Goal: Task Accomplishment & Management: Complete application form

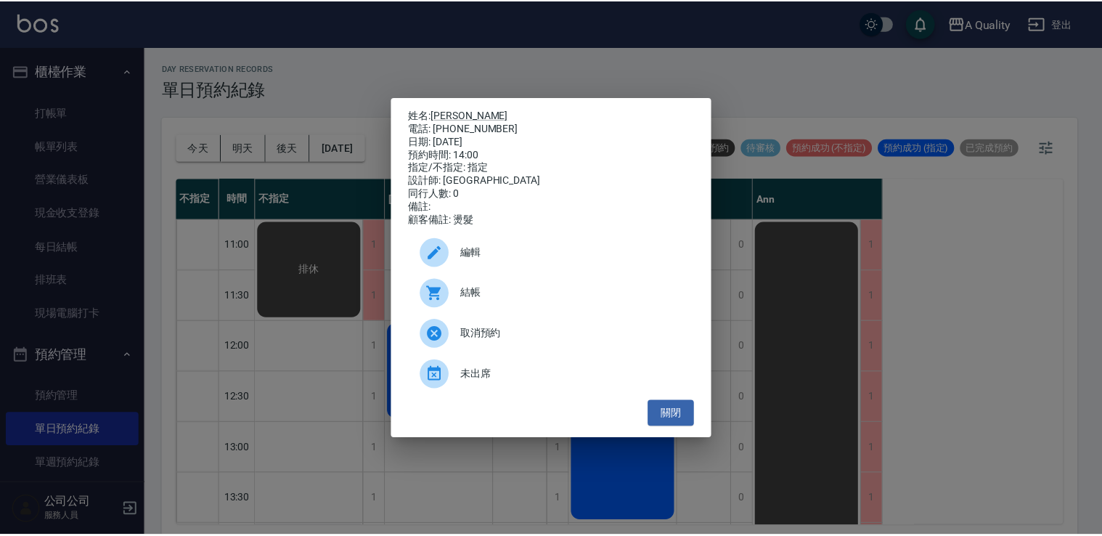
scroll to position [184, 0]
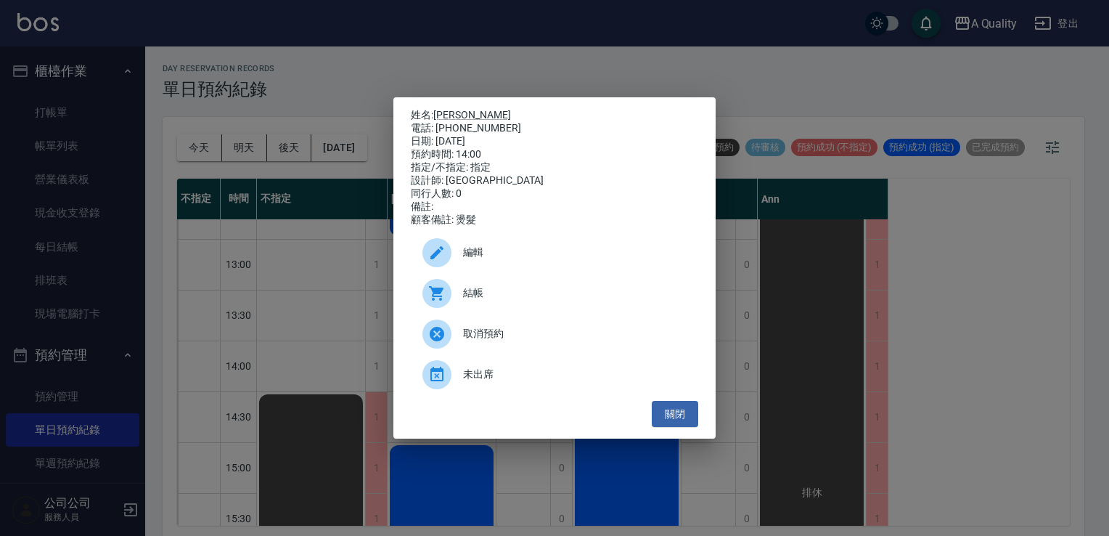
click at [808, 335] on div "姓名: [PERSON_NAME] 電話: [PHONE_NUMBER] 日期: [DATE] 預約時間: 14:00 指定/不指定: 指定 設計師: [PE…" at bounding box center [554, 268] width 1109 height 536
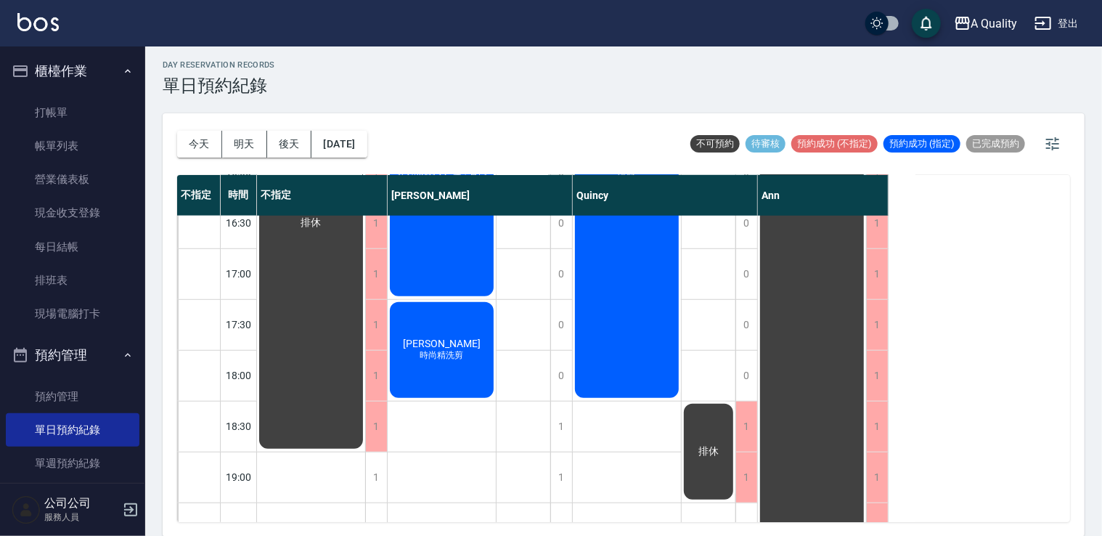
scroll to position [619, 0]
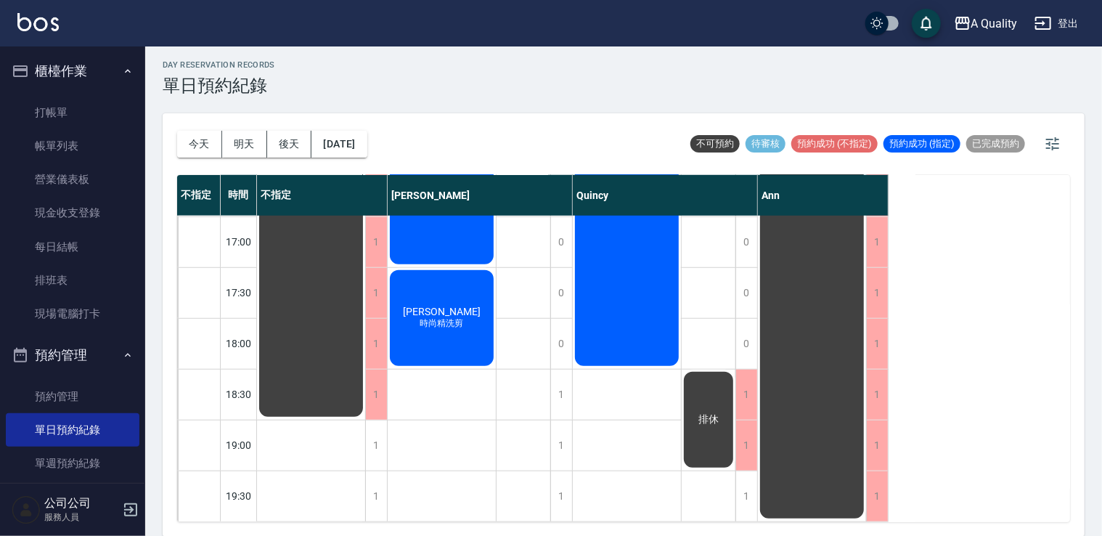
click at [240, 144] on button "明天" at bounding box center [244, 144] width 45 height 27
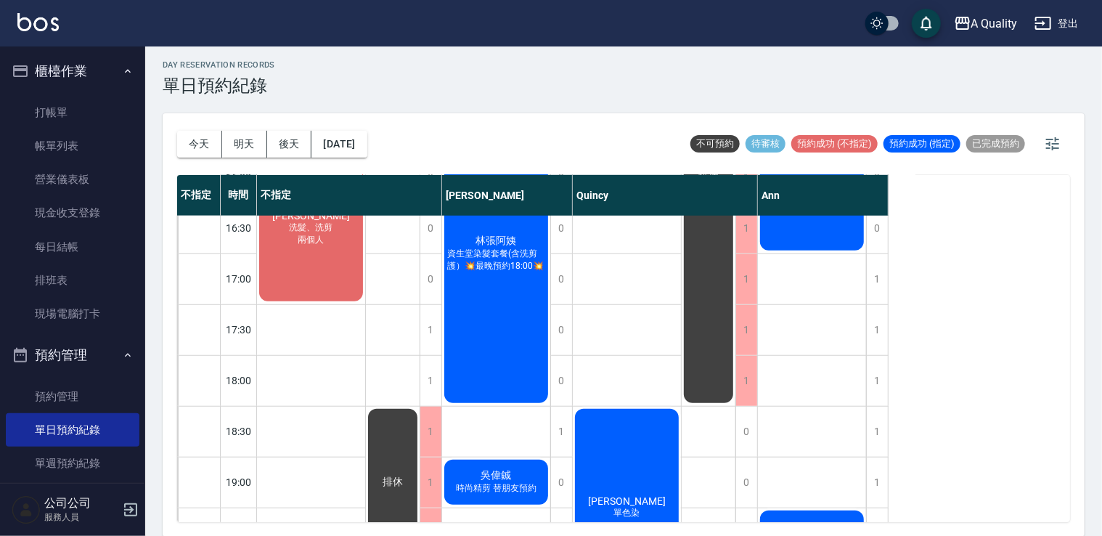
scroll to position [452, 0]
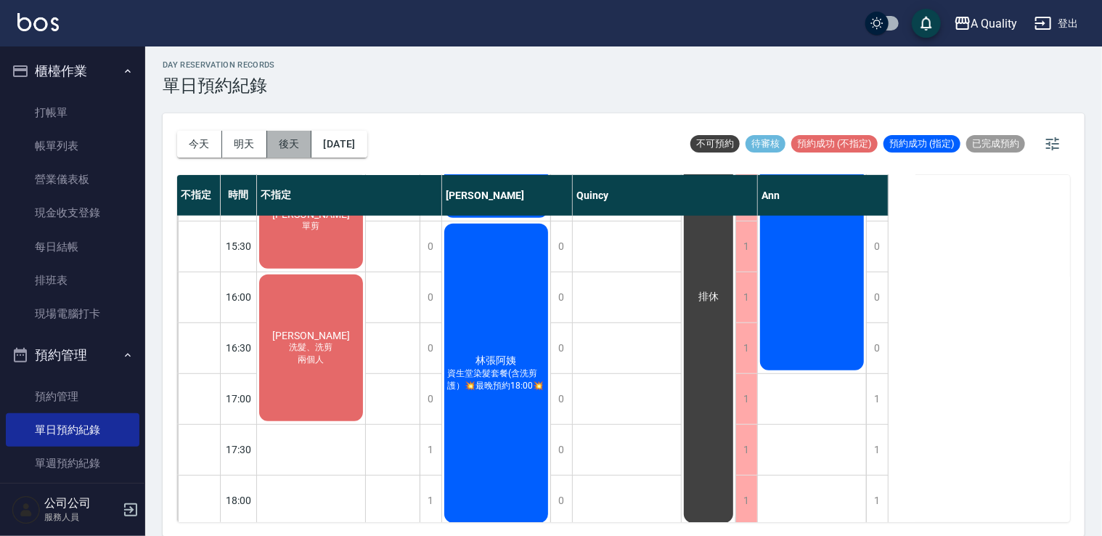
click at [299, 141] on button "後天" at bounding box center [289, 144] width 45 height 27
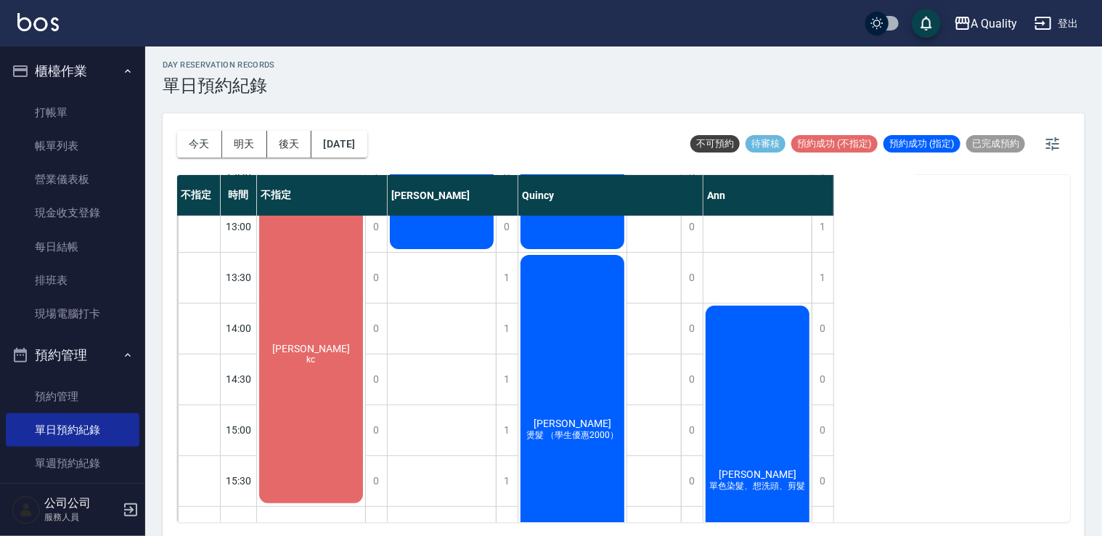
scroll to position [436, 0]
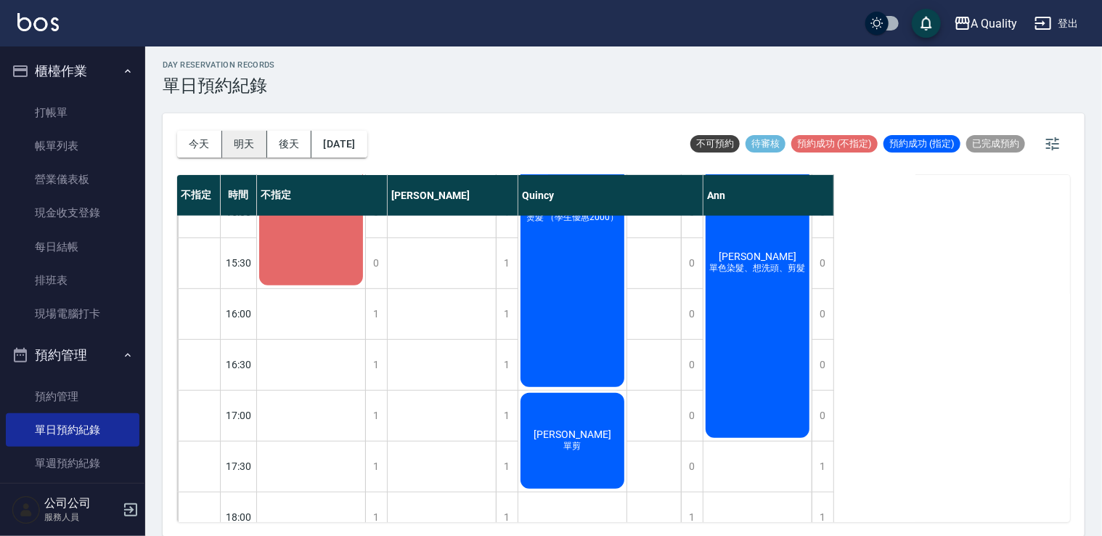
click at [242, 151] on button "明天" at bounding box center [244, 144] width 45 height 27
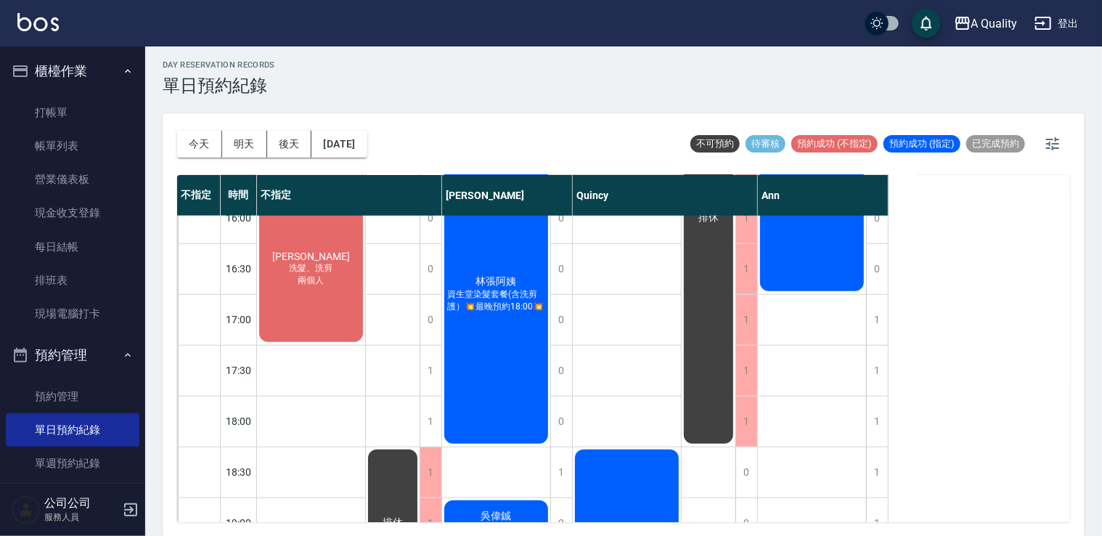
scroll to position [508, 0]
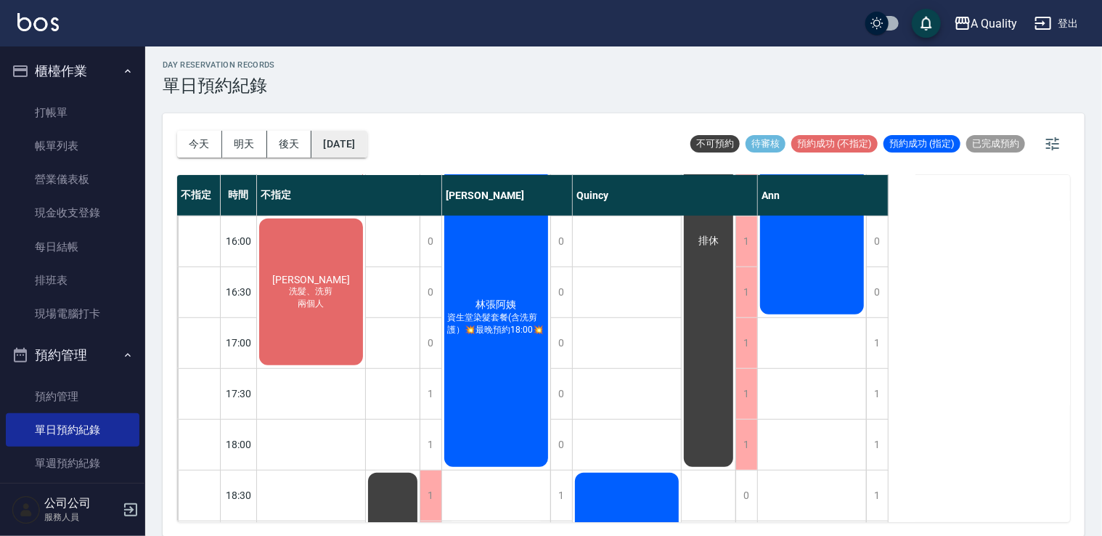
click at [361, 155] on button "[DATE]" at bounding box center [338, 144] width 55 height 27
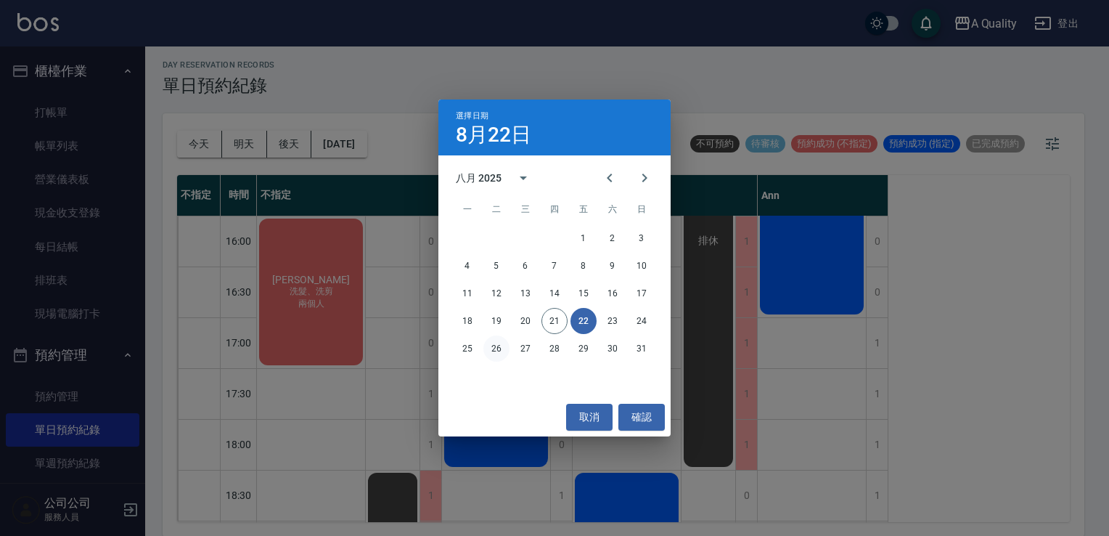
click at [503, 348] on button "26" at bounding box center [496, 348] width 26 height 26
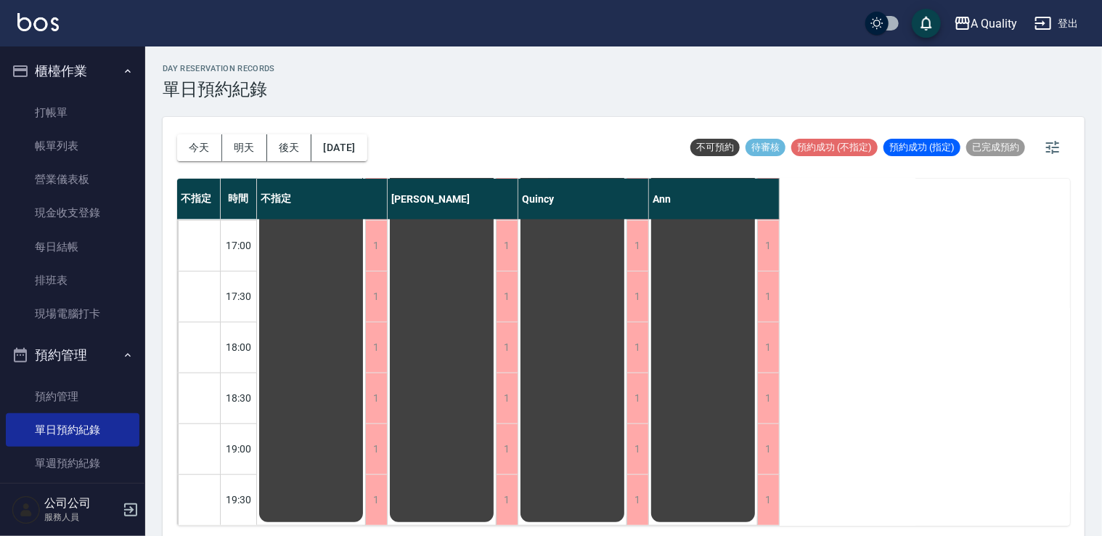
scroll to position [4, 0]
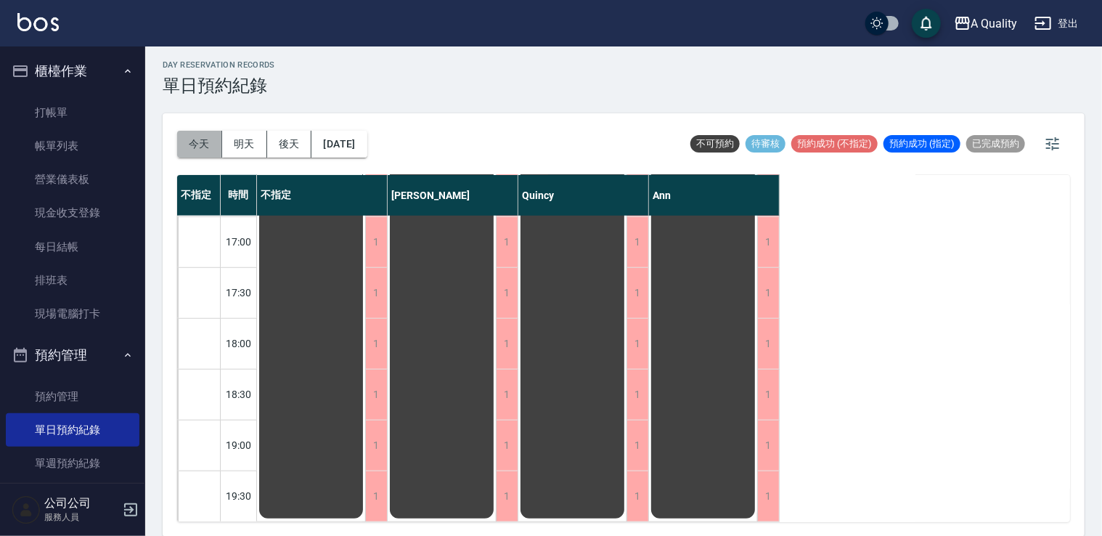
click at [197, 142] on button "今天" at bounding box center [199, 144] width 45 height 27
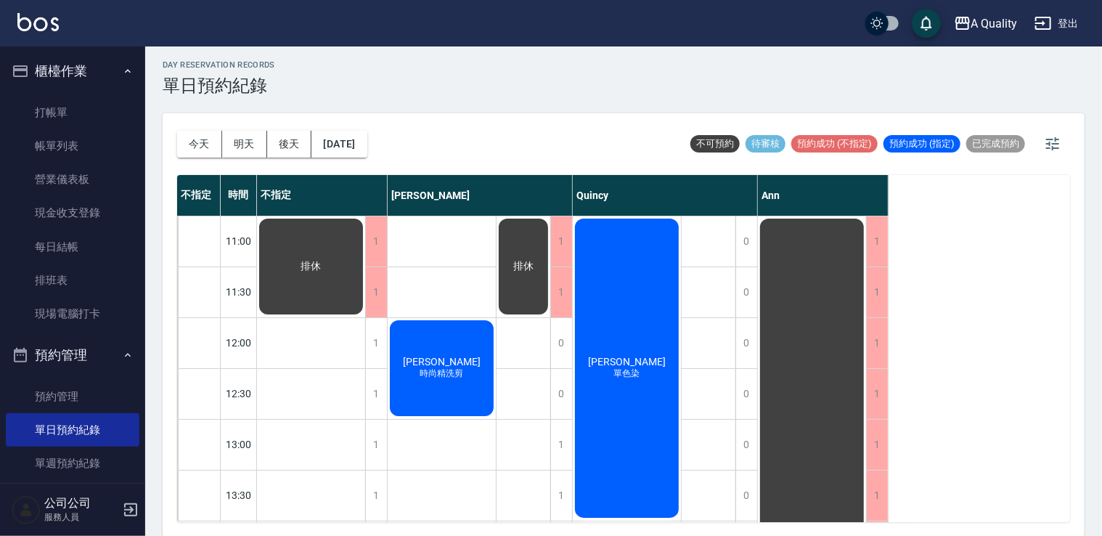
click at [261, 137] on button "明天" at bounding box center [244, 144] width 45 height 27
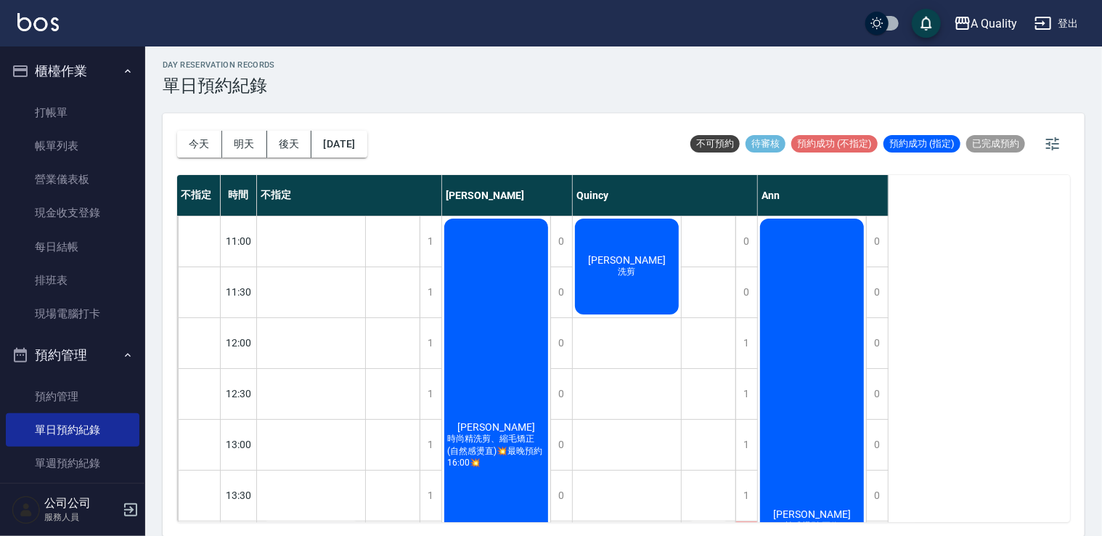
click at [222, 131] on button "明天" at bounding box center [244, 144] width 45 height 27
click at [748, 344] on div "1" at bounding box center [746, 343] width 22 height 50
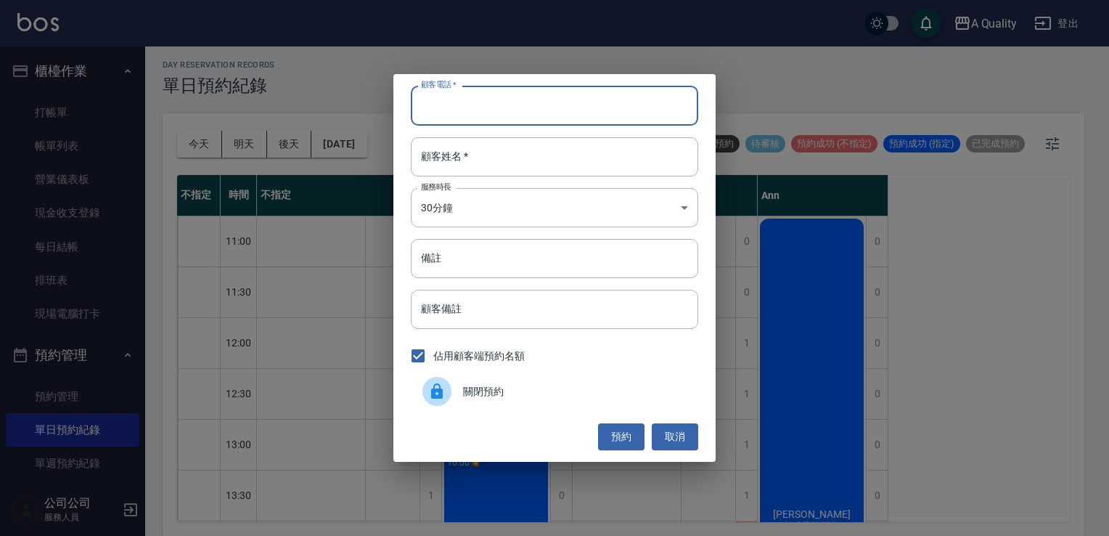
click at [523, 113] on input "顧客電話   *" at bounding box center [554, 105] width 287 height 39
type input "0931137278"
click at [523, 152] on input "顧客姓名   *" at bounding box center [554, 156] width 287 height 39
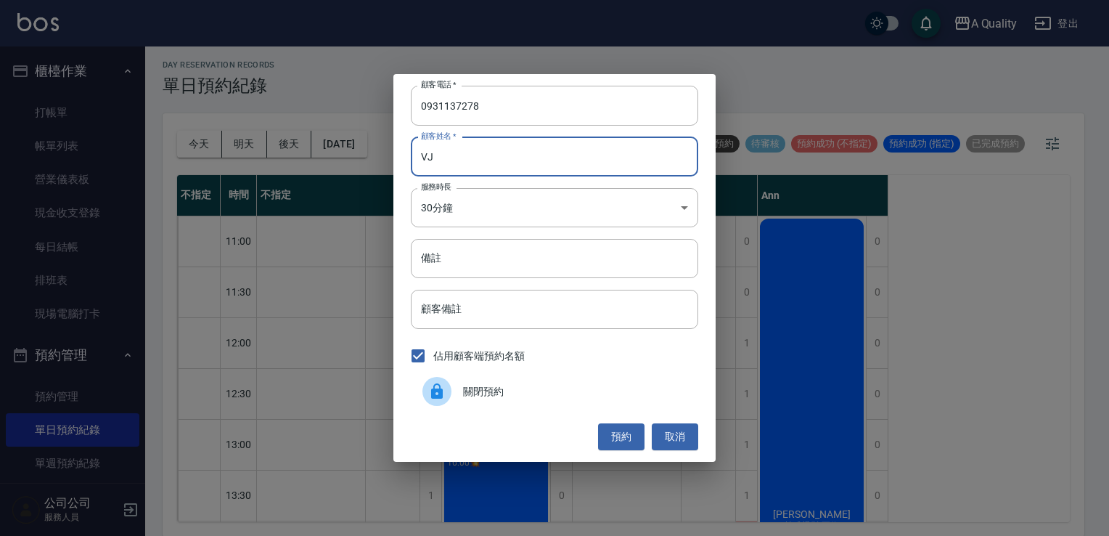
type input "V"
type input "J"
type input "ㄎ"
type input "[PERSON_NAME]"
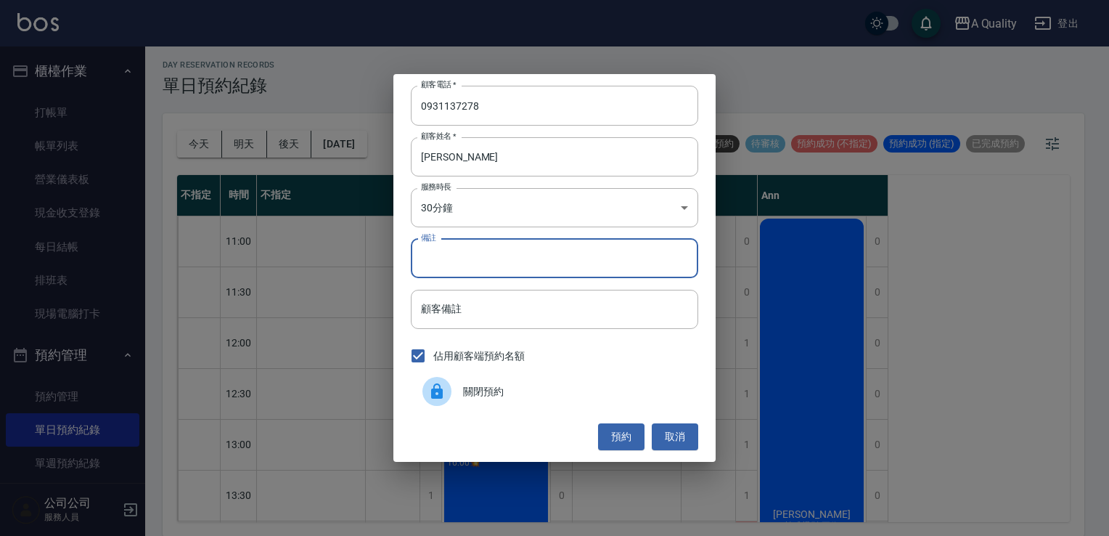
click at [507, 263] on input "備註" at bounding box center [554, 258] width 287 height 39
type input "V"
type input "C"
click at [627, 438] on button "預約" at bounding box center [621, 436] width 46 height 27
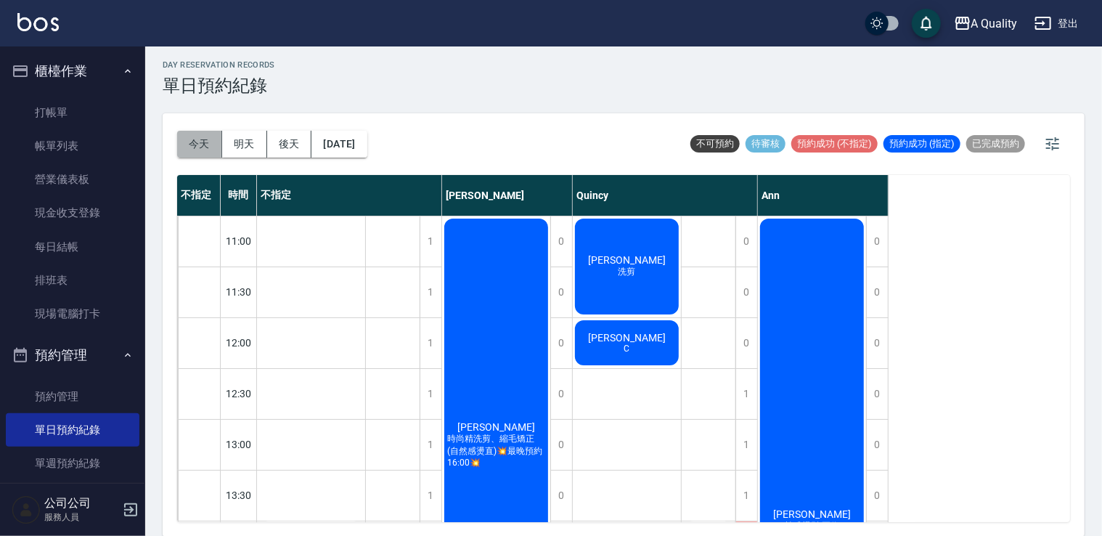
click at [208, 141] on button "今天" at bounding box center [199, 144] width 45 height 27
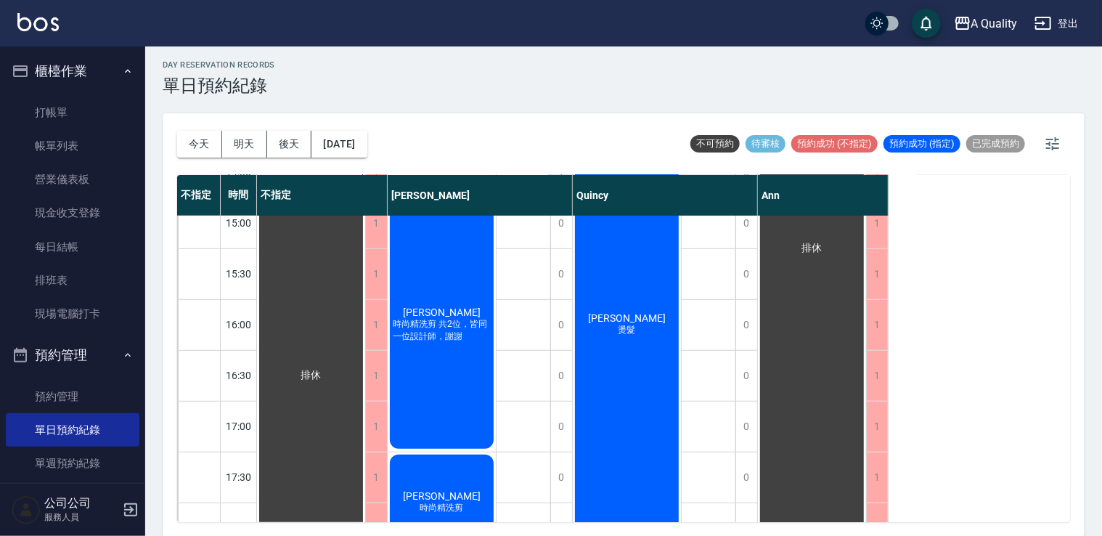
scroll to position [329, 0]
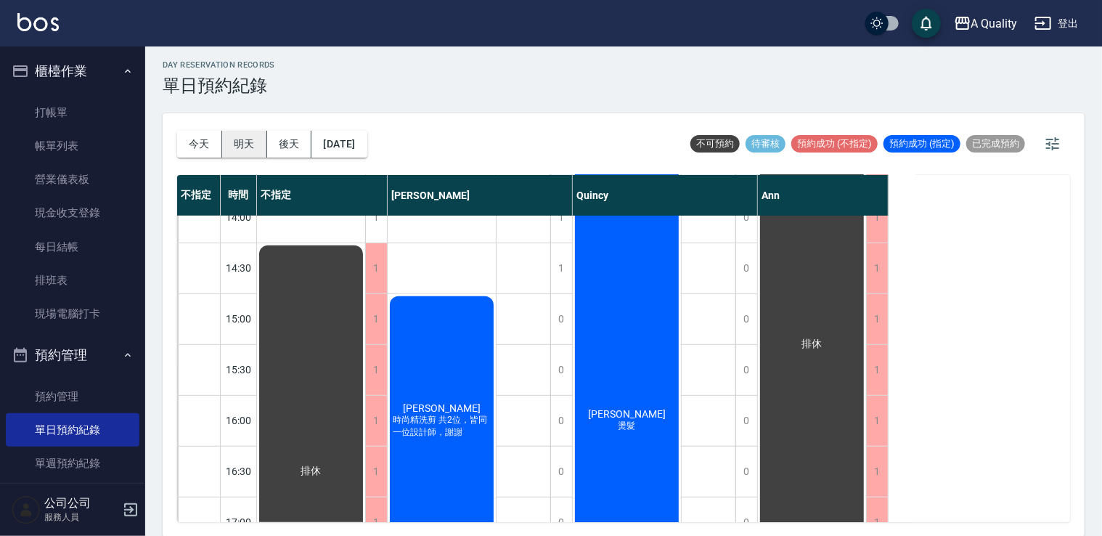
click at [256, 147] on button "明天" at bounding box center [244, 144] width 45 height 27
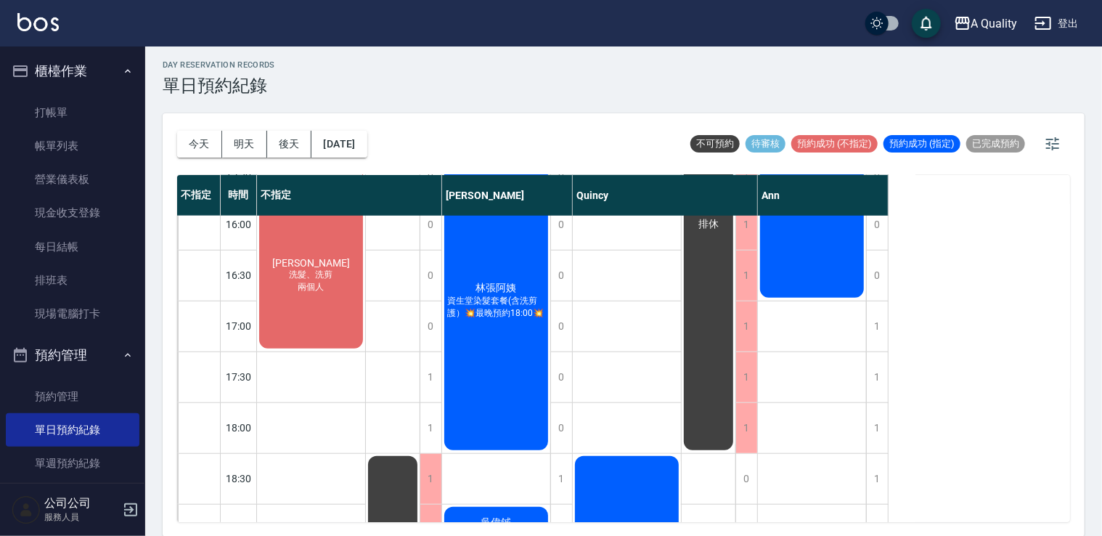
scroll to position [452, 0]
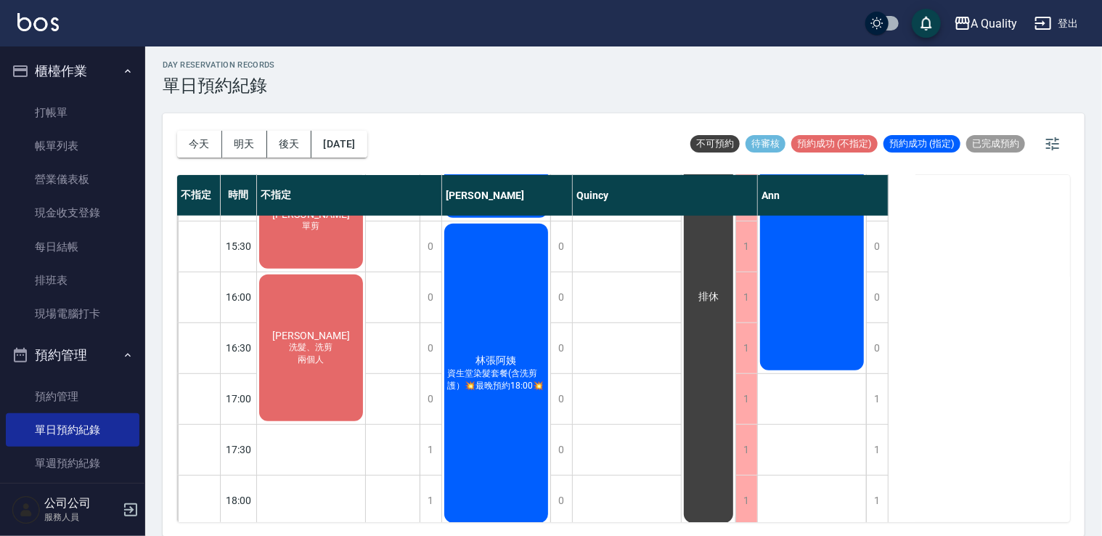
click at [300, 141] on button "後天" at bounding box center [289, 144] width 45 height 27
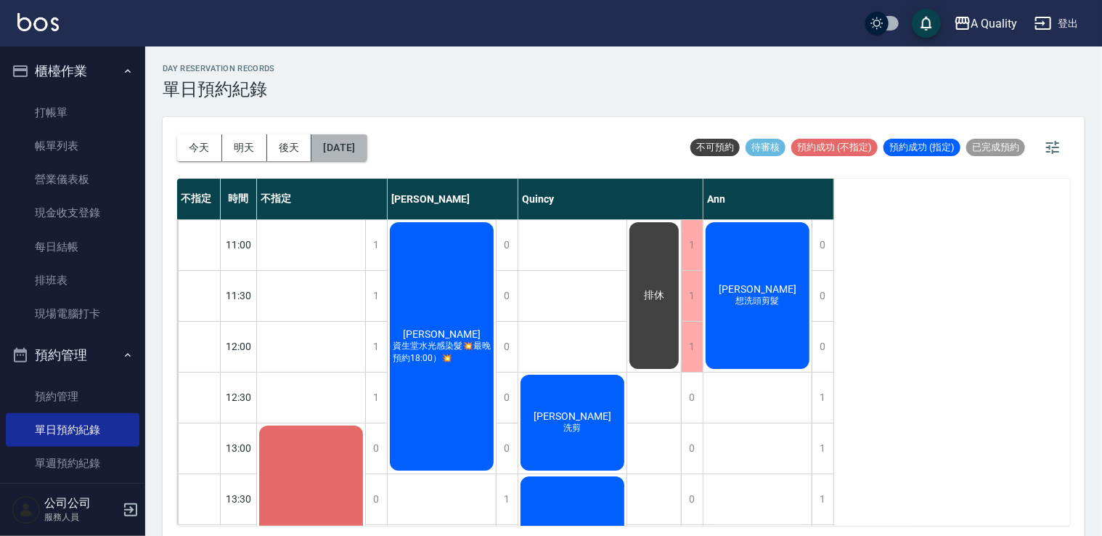
click at [367, 153] on button "[DATE]" at bounding box center [338, 147] width 55 height 27
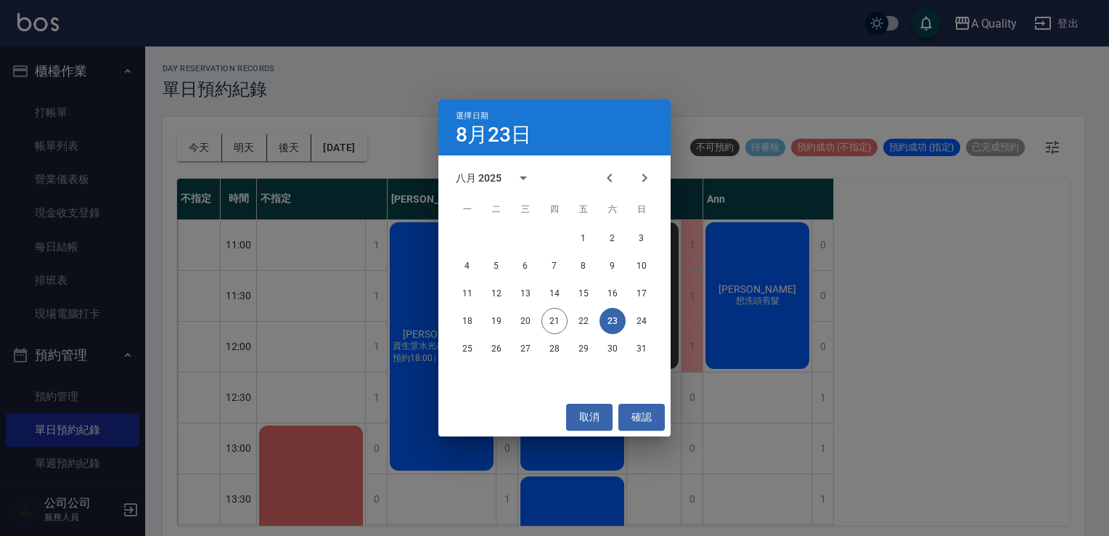
click at [958, 425] on div "選擇日期 8月23日 八月 2025 一 二 三 四 五 六 日 1 2 3 4 5 6 7 8 9 10 11 12 13 14 15 16 17 18 1…" at bounding box center [554, 268] width 1109 height 536
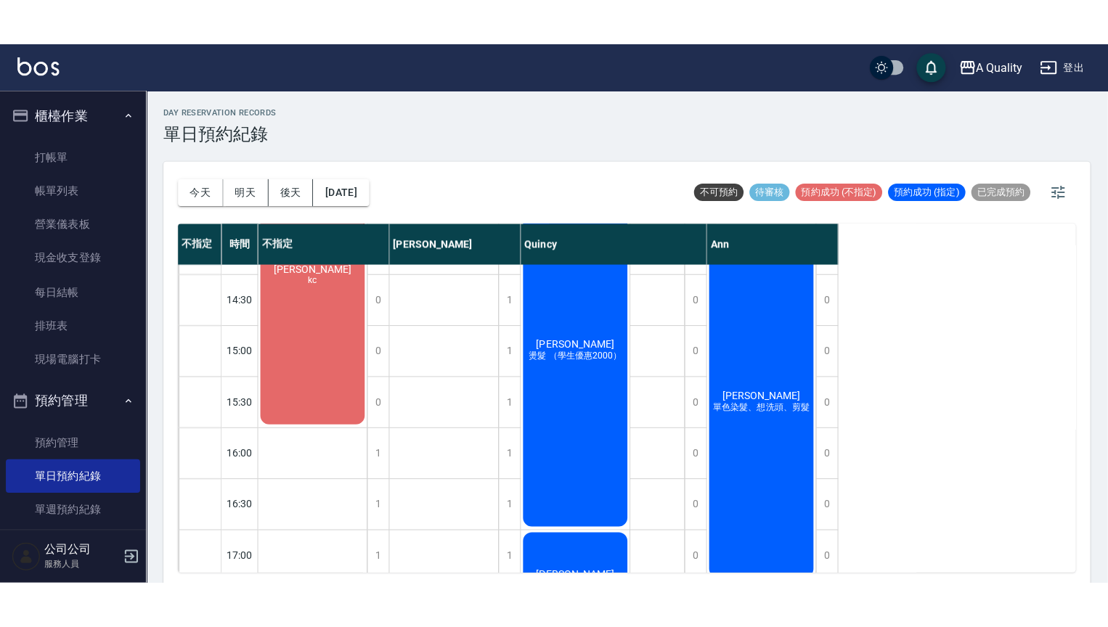
scroll to position [363, 0]
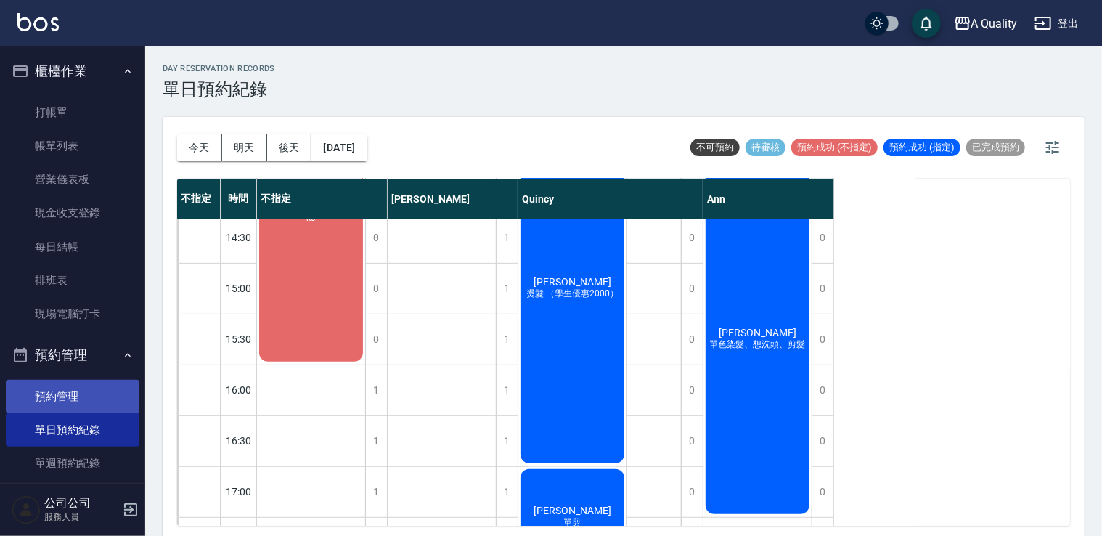
click at [96, 397] on link "預約管理" at bounding box center [73, 396] width 134 height 33
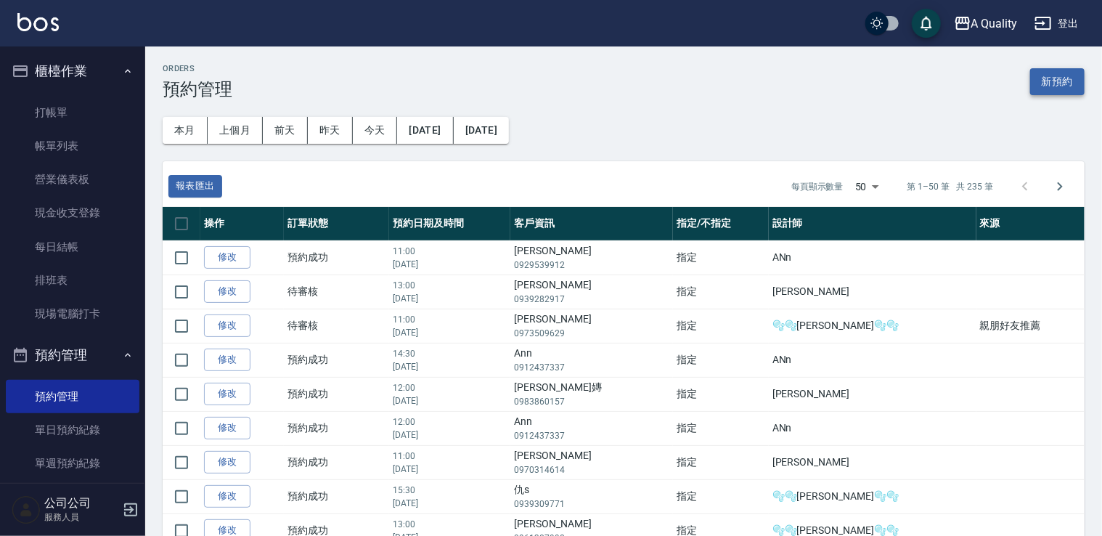
click at [1069, 83] on button "新預約" at bounding box center [1057, 81] width 54 height 27
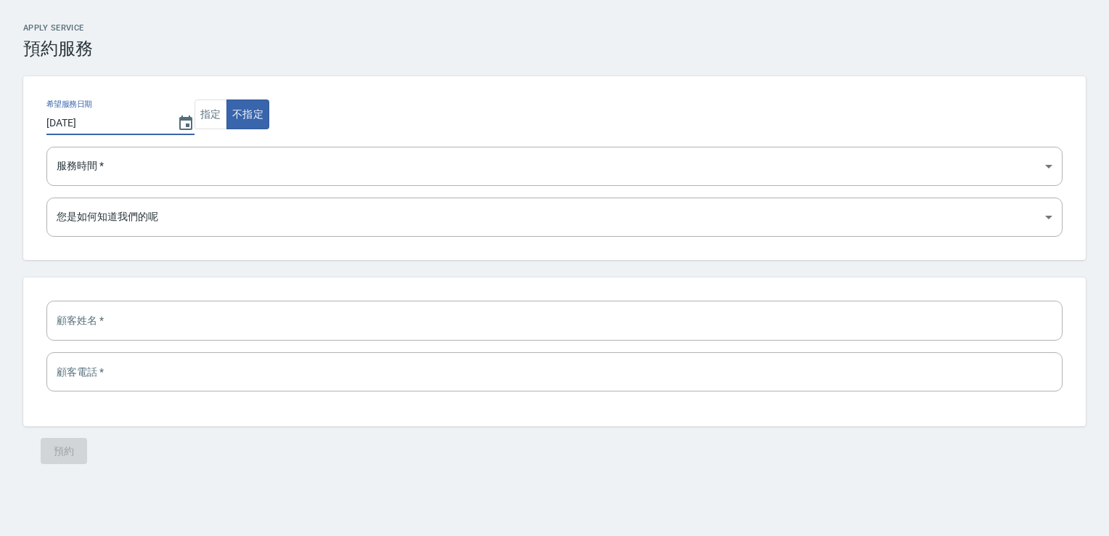
click at [131, 132] on input "[DATE]" at bounding box center [104, 123] width 116 height 24
click at [183, 129] on icon "Choose date, selected date is 2025-08-21" at bounding box center [185, 122] width 13 height 15
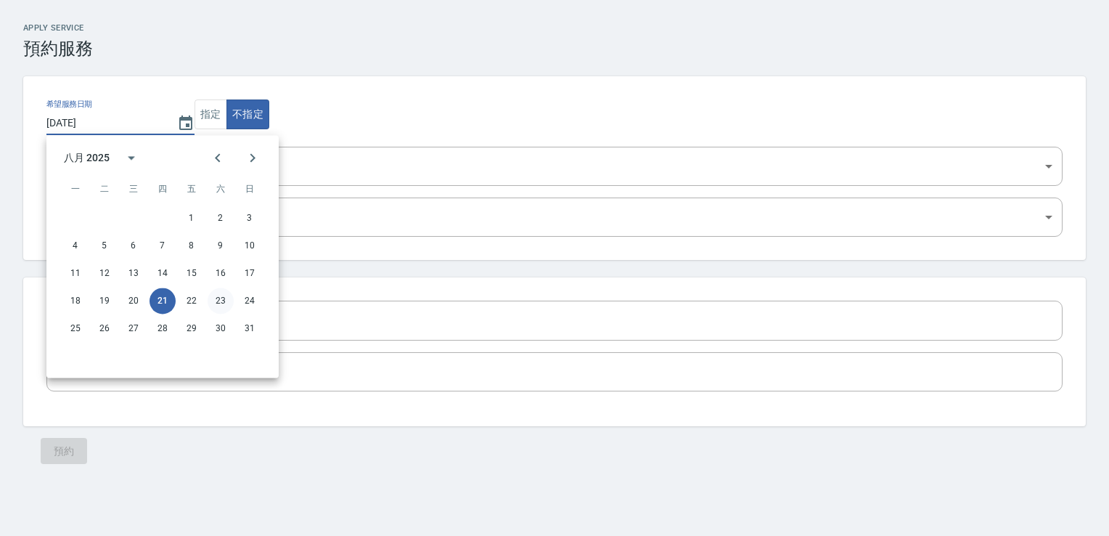
click at [224, 299] on button "23" at bounding box center [221, 300] width 26 height 26
type input "[DATE]"
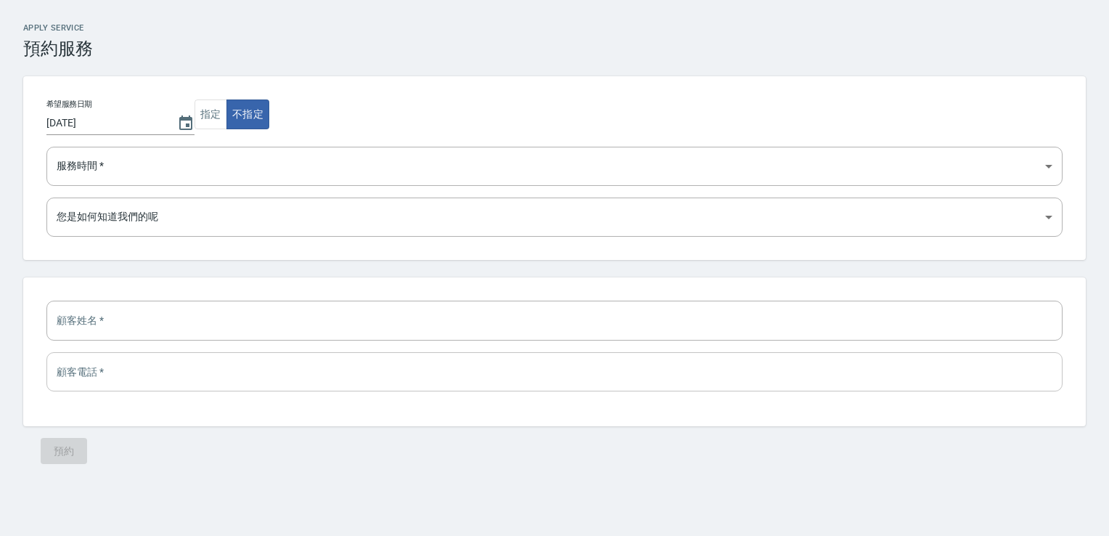
click at [212, 356] on input "tel" at bounding box center [554, 371] width 1016 height 39
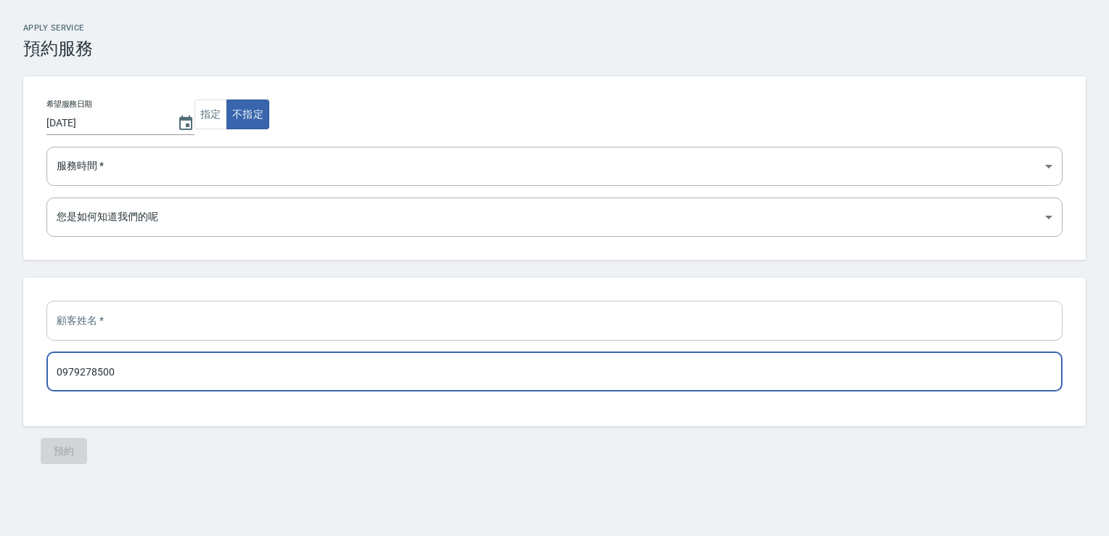
type input "0979278500"
click at [203, 319] on input "text" at bounding box center [554, 319] width 1016 height 39
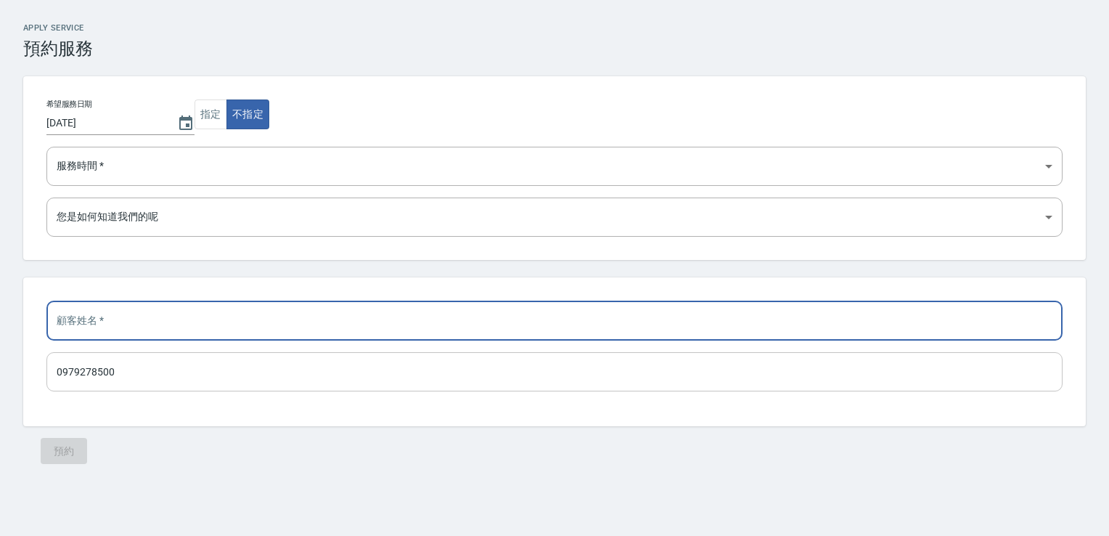
click at [333, 370] on input "0979278500" at bounding box center [554, 371] width 1016 height 39
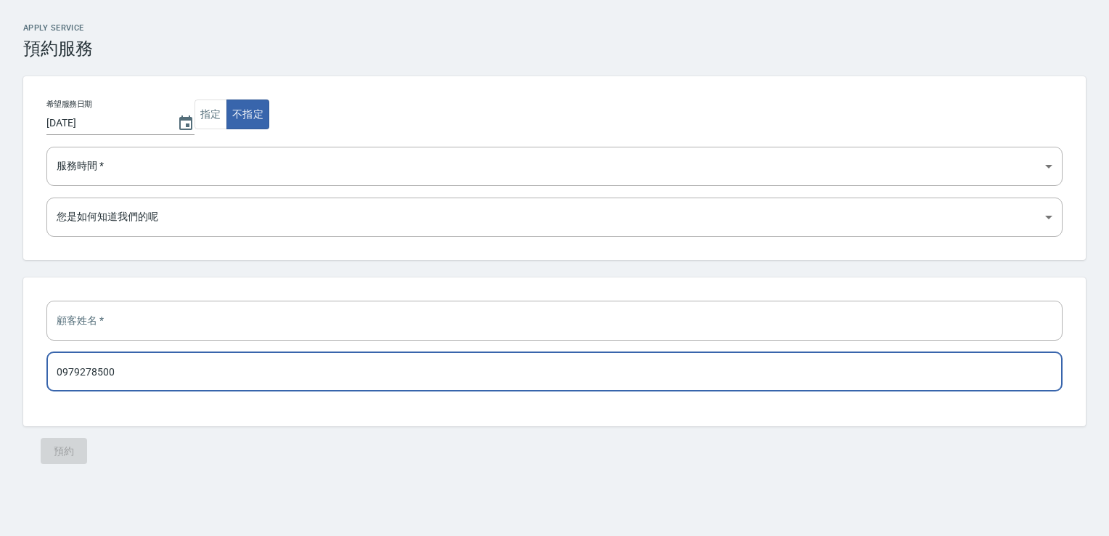
drag, startPoint x: 331, startPoint y: 371, endPoint x: -3, endPoint y: 353, distance: 334.4
click at [0, 353] on html "Apply Service 預約服務 希望服務日期 [DATE] 指定 不指定 服務時間   * 11:00 11:30 12:00 12:30 13:00 …" at bounding box center [554, 268] width 1109 height 536
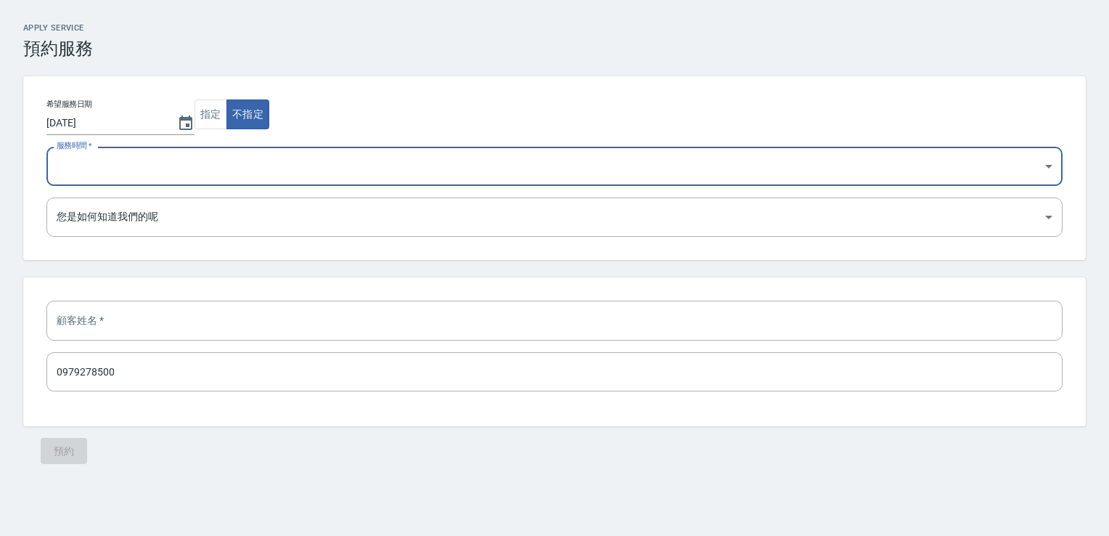
click at [177, 152] on select "11:00 11:30 12:00 12:30 13:00 13:30 14:00 14:30 15:00 15:30 16:00 16:30 17:00 1…" at bounding box center [554, 166] width 1016 height 39
select select "1755936000000"
click at [46, 147] on select "11:00 11:30 12:00 12:30 13:00 13:30 14:00 14:30 15:00 15:30 16:00 16:30 17:00 1…" at bounding box center [554, 166] width 1016 height 39
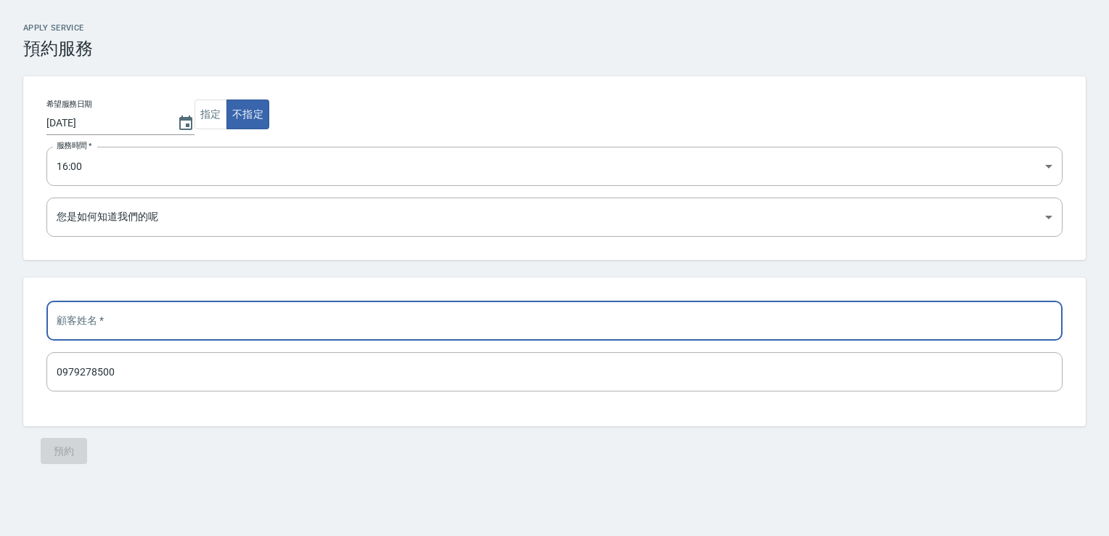
click at [93, 314] on input "text" at bounding box center [554, 319] width 1016 height 39
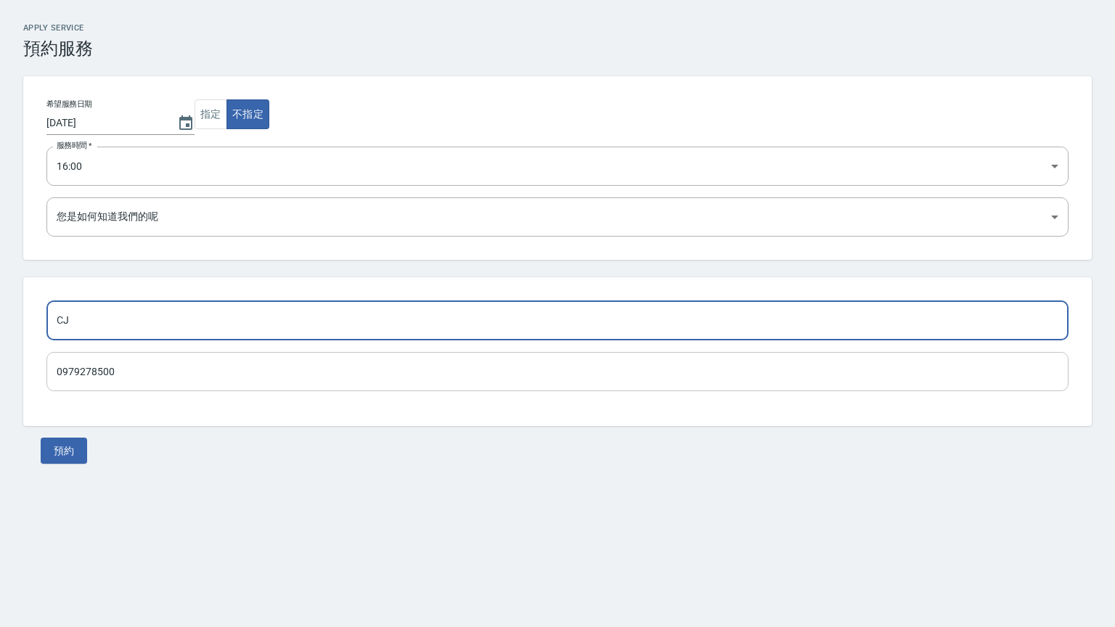
type input "C"
click at [377, 298] on div "​ 0979278500 ​" at bounding box center [557, 351] width 1068 height 148
click at [380, 314] on input "text" at bounding box center [557, 319] width 1022 height 39
type input "ㄌ"
type input "[PERSON_NAME]"
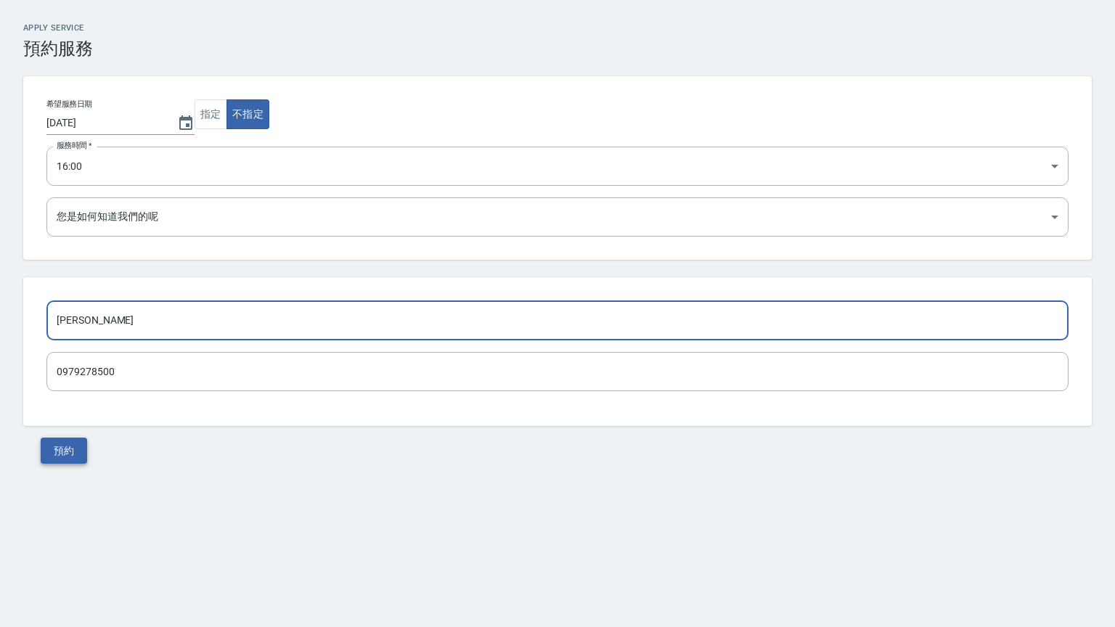
click at [77, 459] on button "預約" at bounding box center [64, 451] width 46 height 27
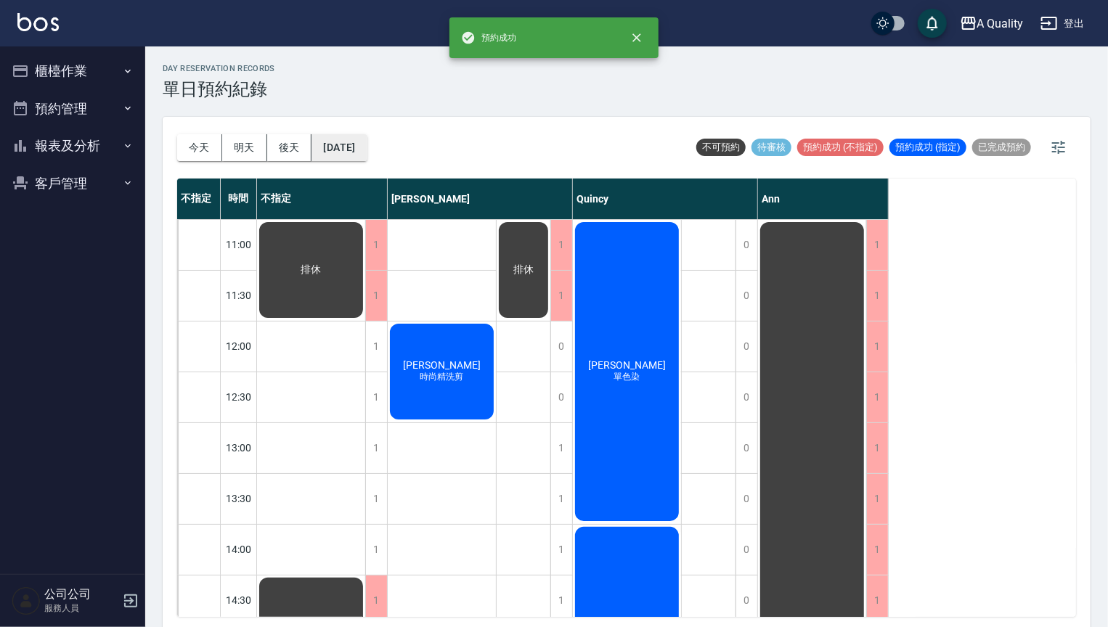
click at [346, 147] on button "[DATE]" at bounding box center [338, 147] width 55 height 27
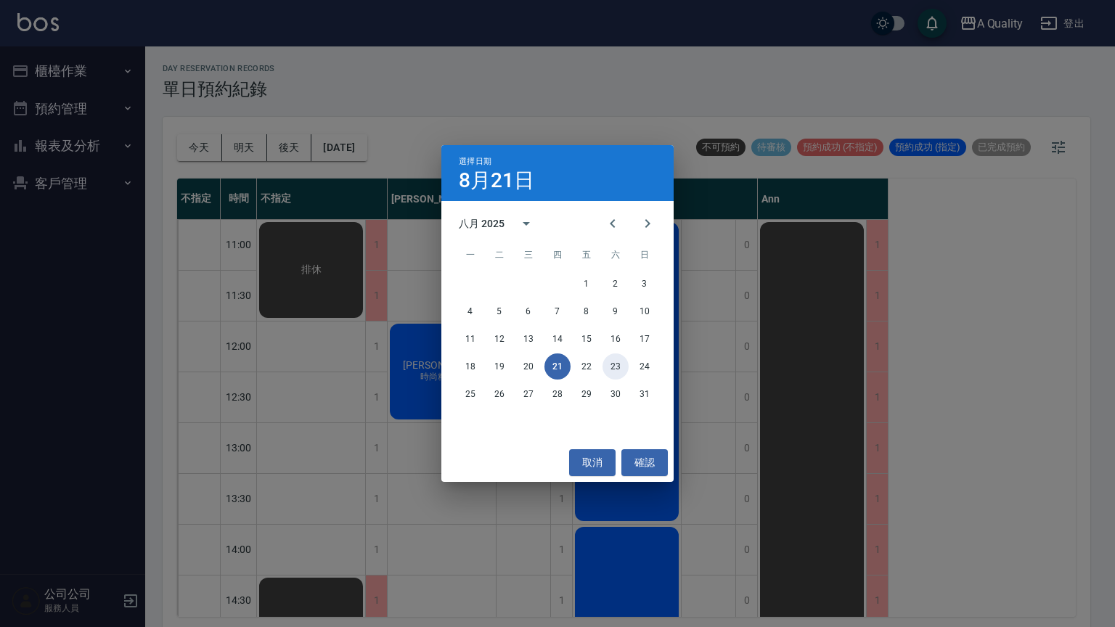
click at [621, 366] on button "23" at bounding box center [615, 366] width 26 height 26
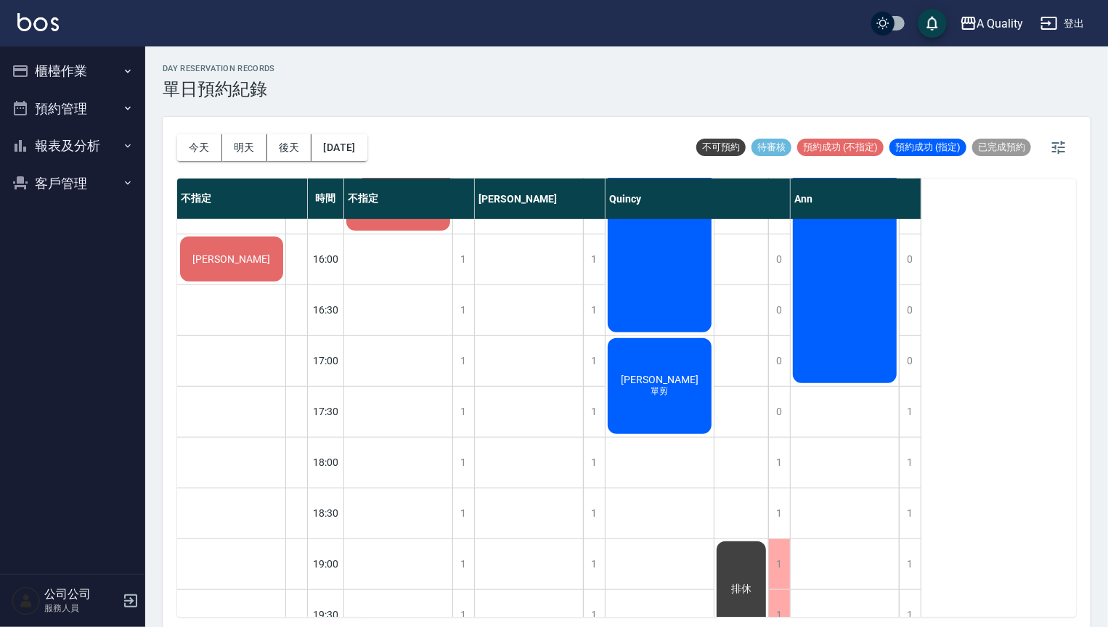
scroll to position [508, 0]
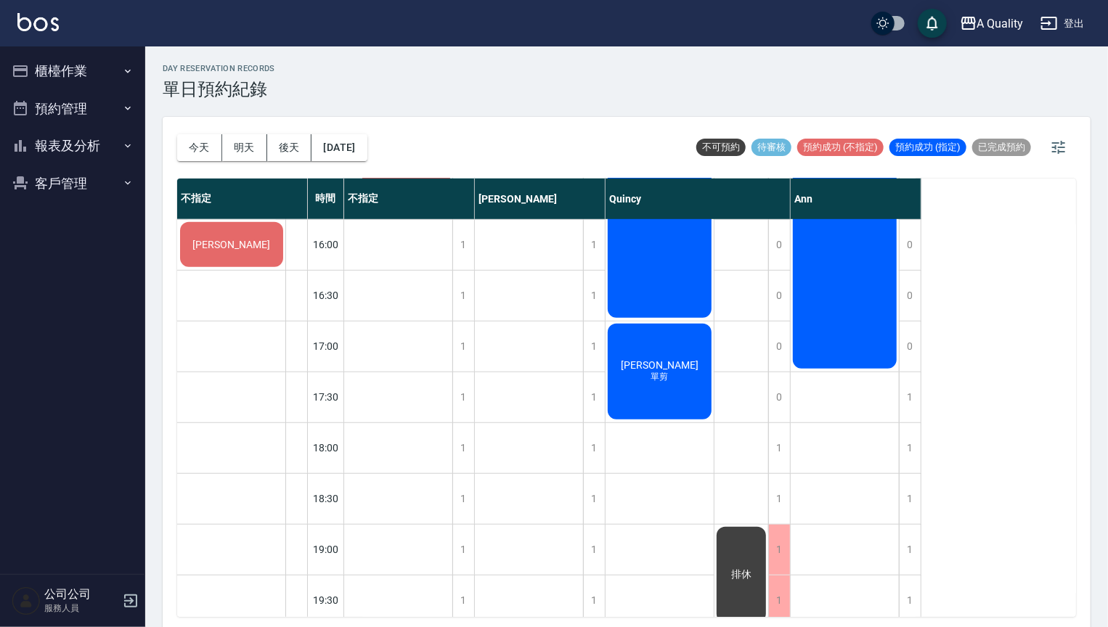
click at [226, 250] on span "[PERSON_NAME]" at bounding box center [231, 245] width 83 height 12
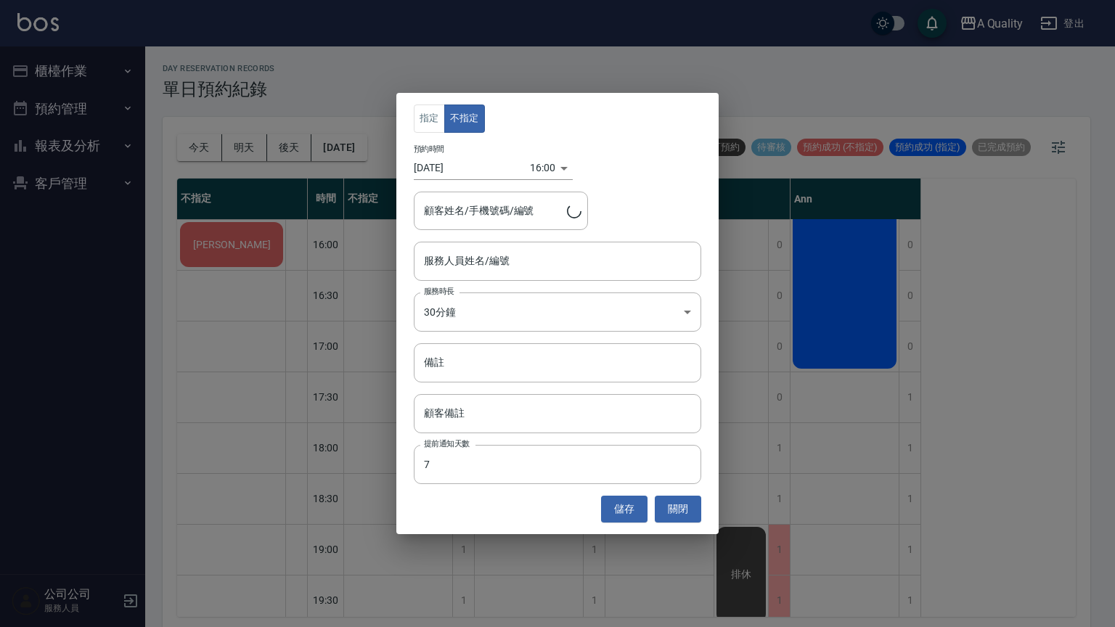
type input "[PERSON_NAME]先生/0979278500"
click at [466, 312] on body "A Quality 登出 櫃檯作業 打帳單 帳單列表 營業儀表板 現金收支登錄 每日結帳 排班表 現場電腦打卡 預約管理 預約管理 單日預約紀錄 單週預約紀錄…" at bounding box center [557, 315] width 1115 height 631
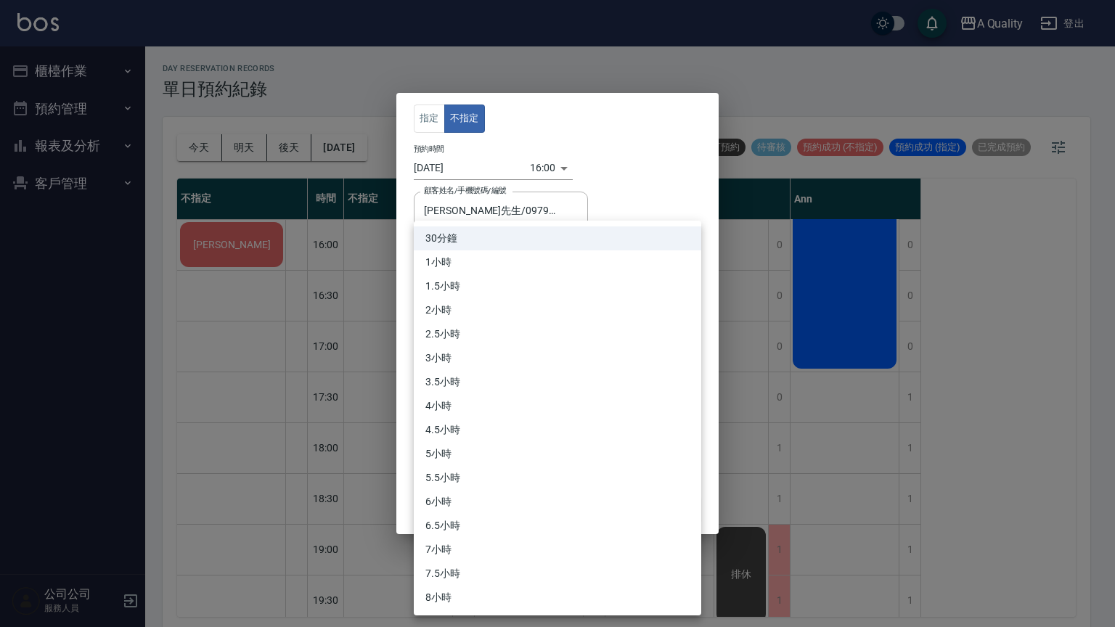
click at [467, 255] on li "1小時" at bounding box center [557, 262] width 287 height 24
type input "2"
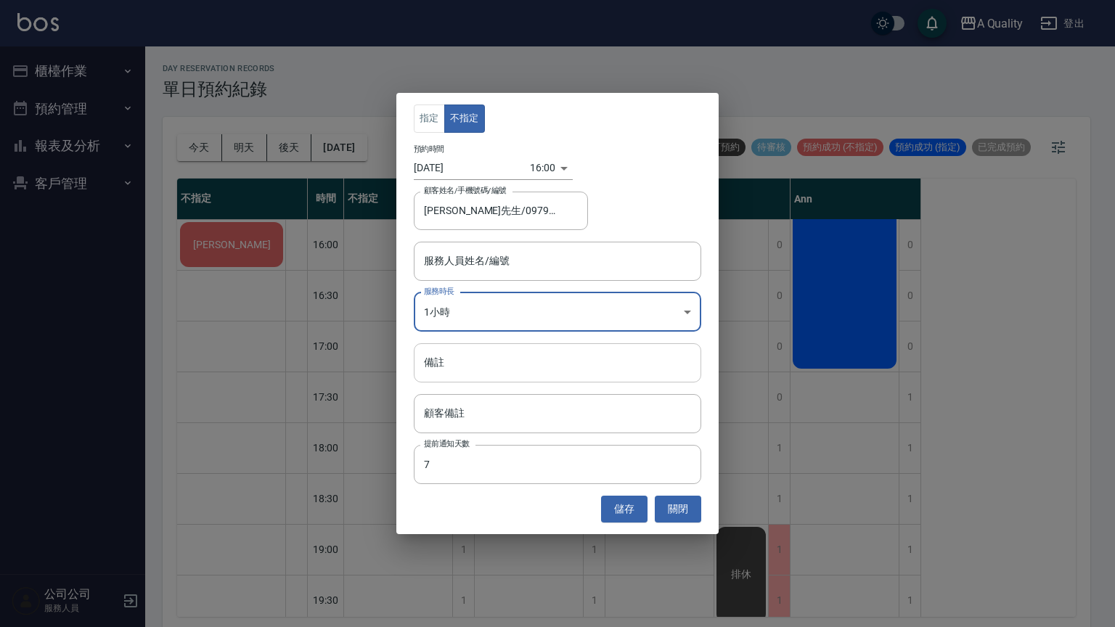
click at [479, 367] on input "備註" at bounding box center [557, 362] width 287 height 39
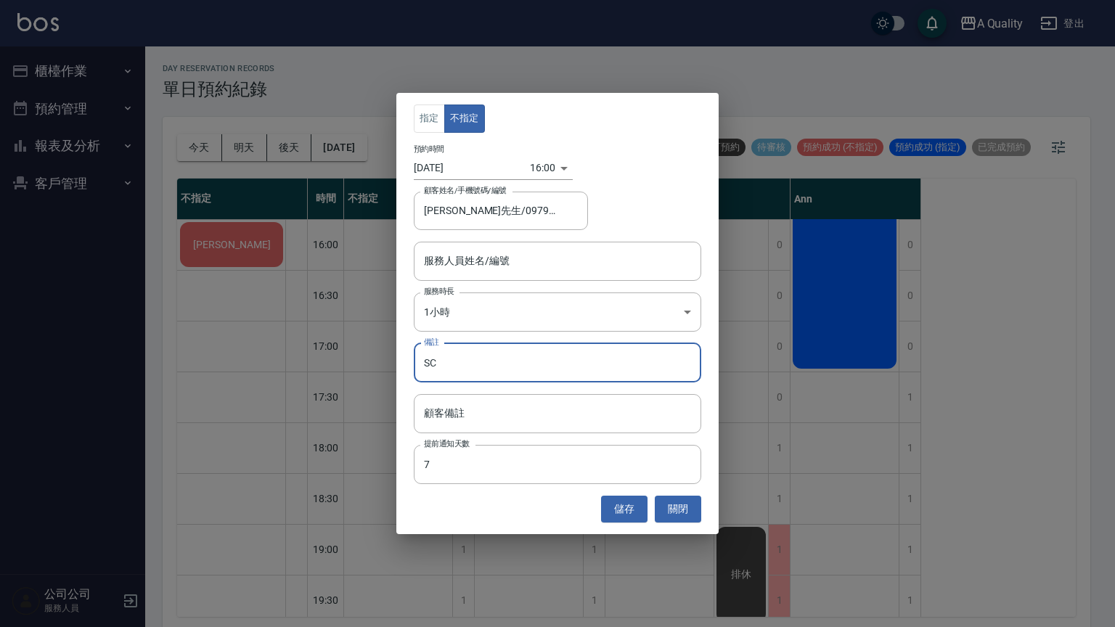
type input "SC"
click at [620, 505] on button "儲存" at bounding box center [624, 509] width 46 height 27
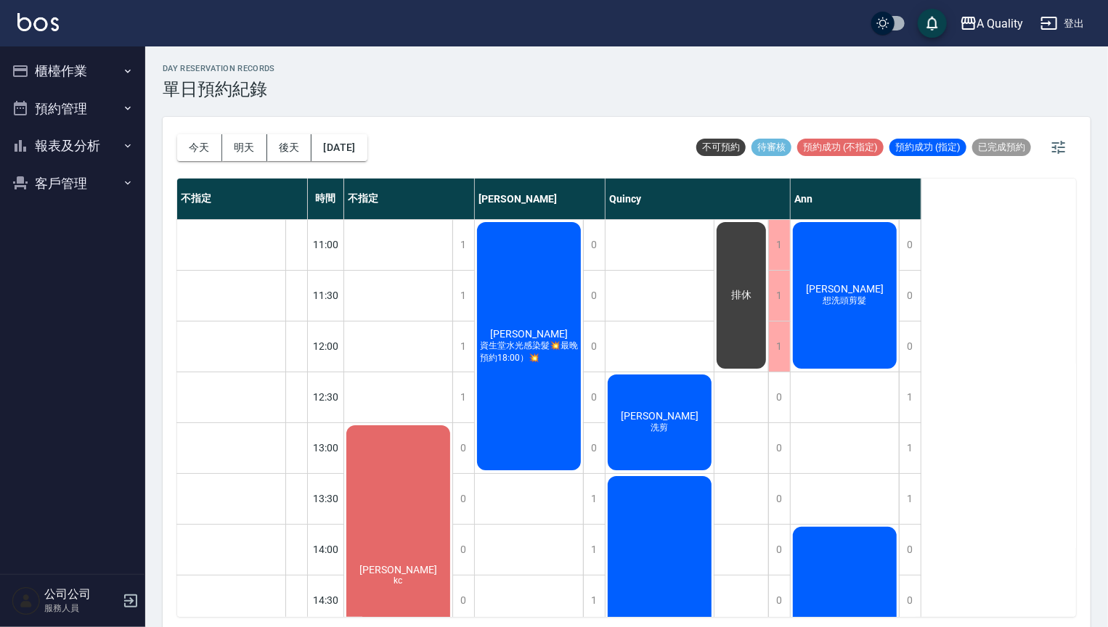
scroll to position [290, 0]
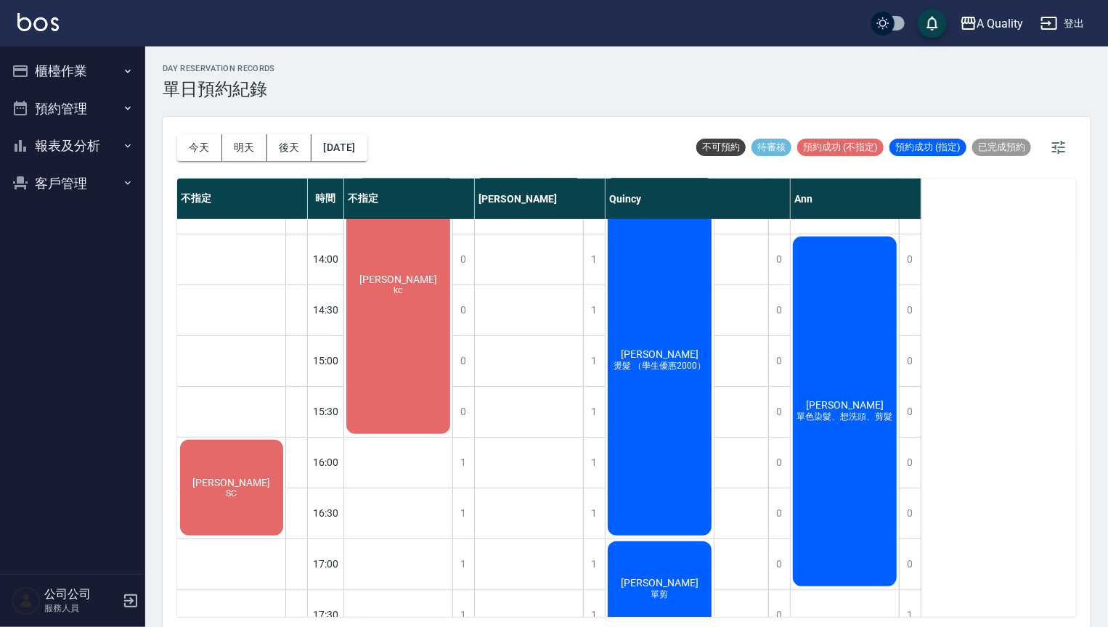
click at [228, 464] on div "[PERSON_NAME]先生 SC" at bounding box center [231, 488] width 107 height 100
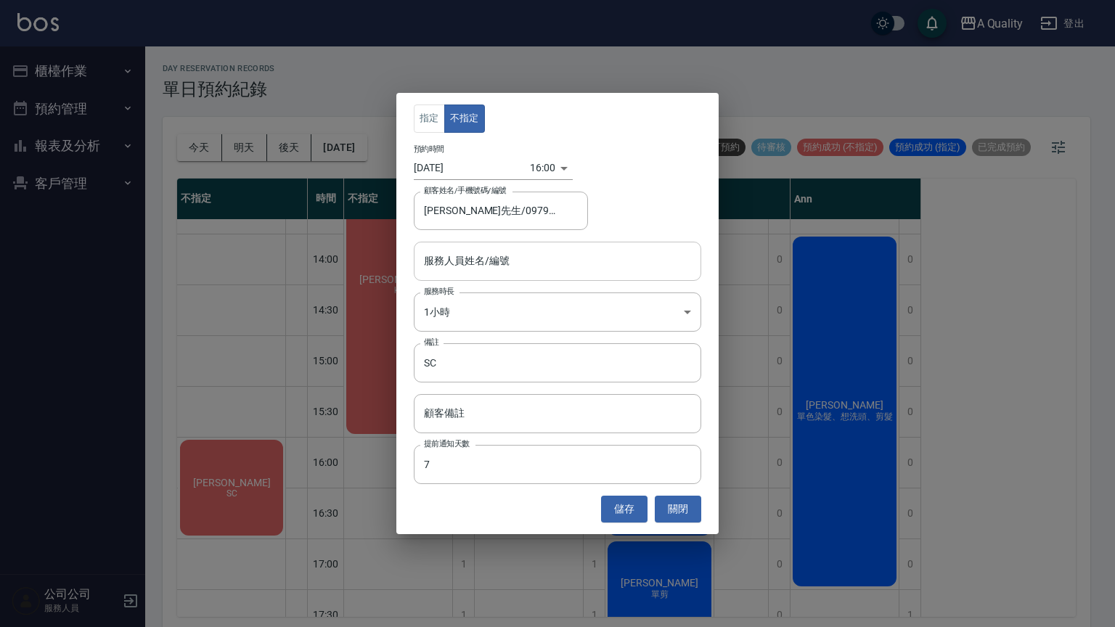
click at [520, 258] on input "服務人員姓名/編號" at bounding box center [557, 260] width 274 height 25
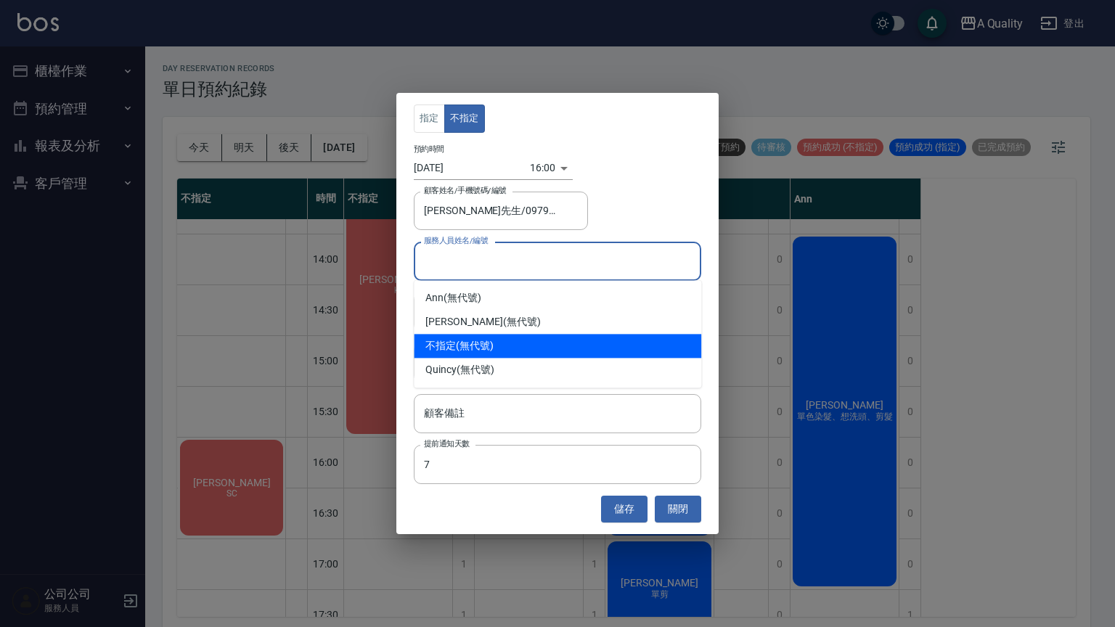
click at [530, 343] on div "不指定 (無代號)" at bounding box center [557, 346] width 287 height 24
type input "不指定(無代號)"
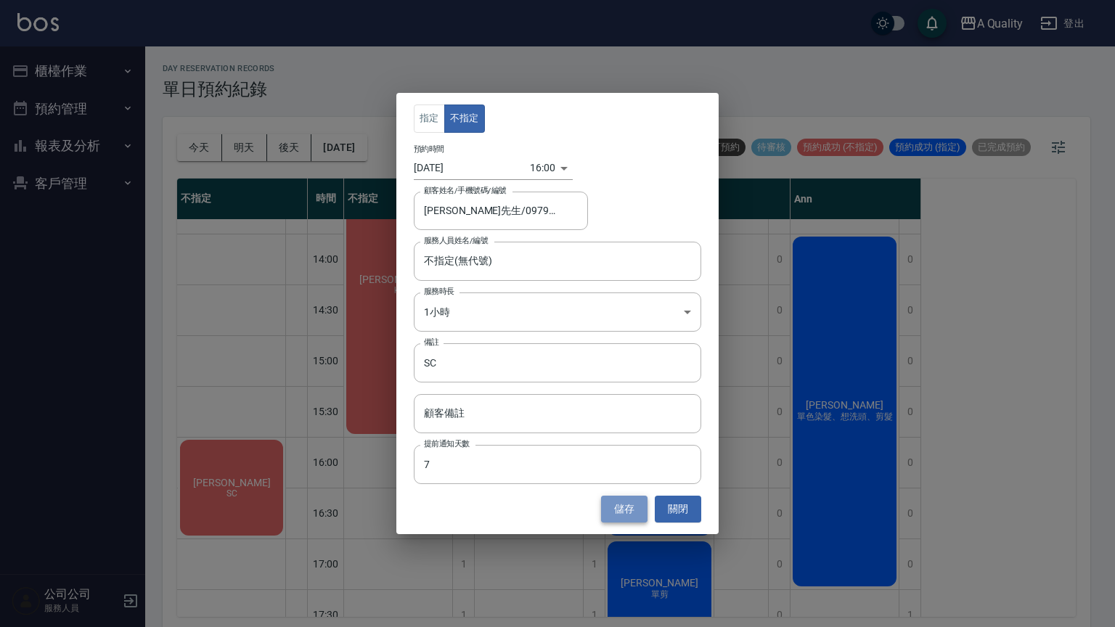
click at [626, 510] on button "儲存" at bounding box center [624, 509] width 46 height 27
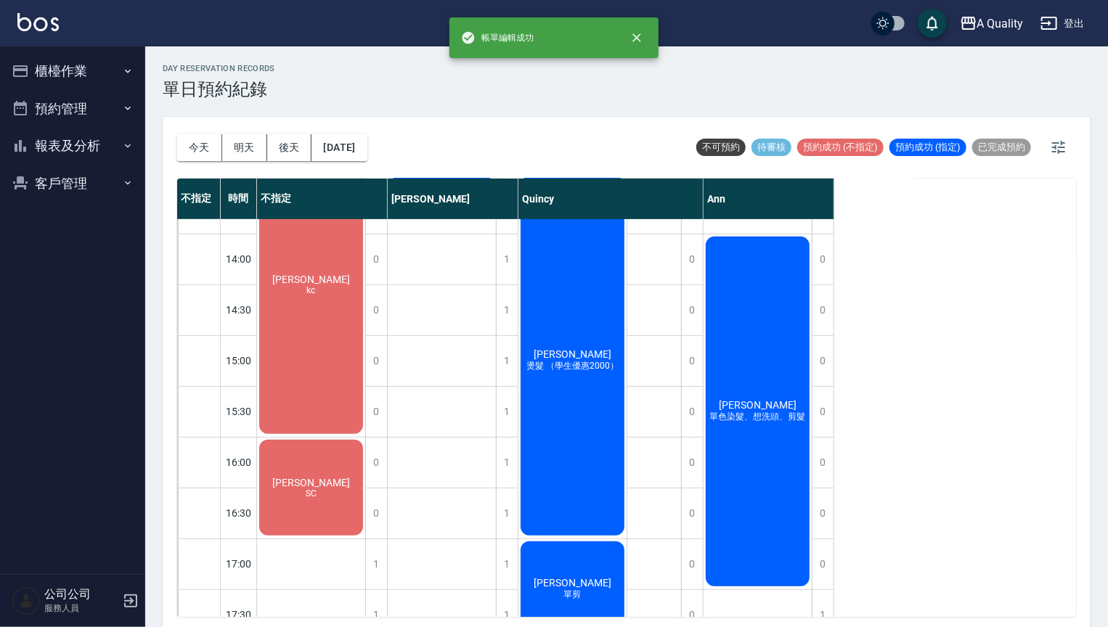
scroll to position [73, 0]
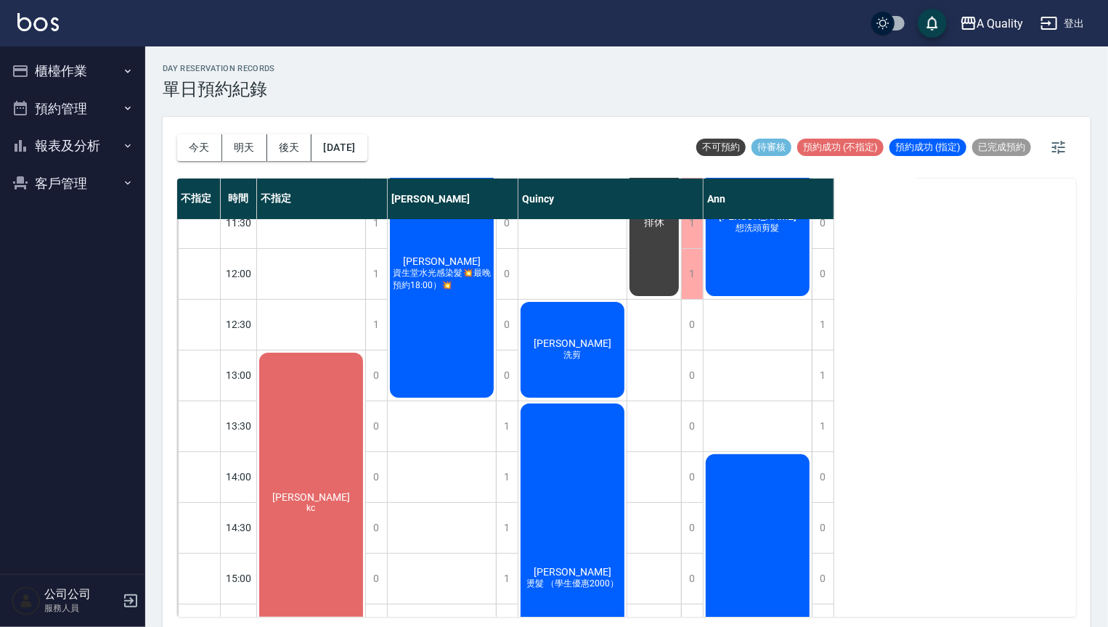
click at [89, 107] on button "預約管理" at bounding box center [73, 109] width 134 height 38
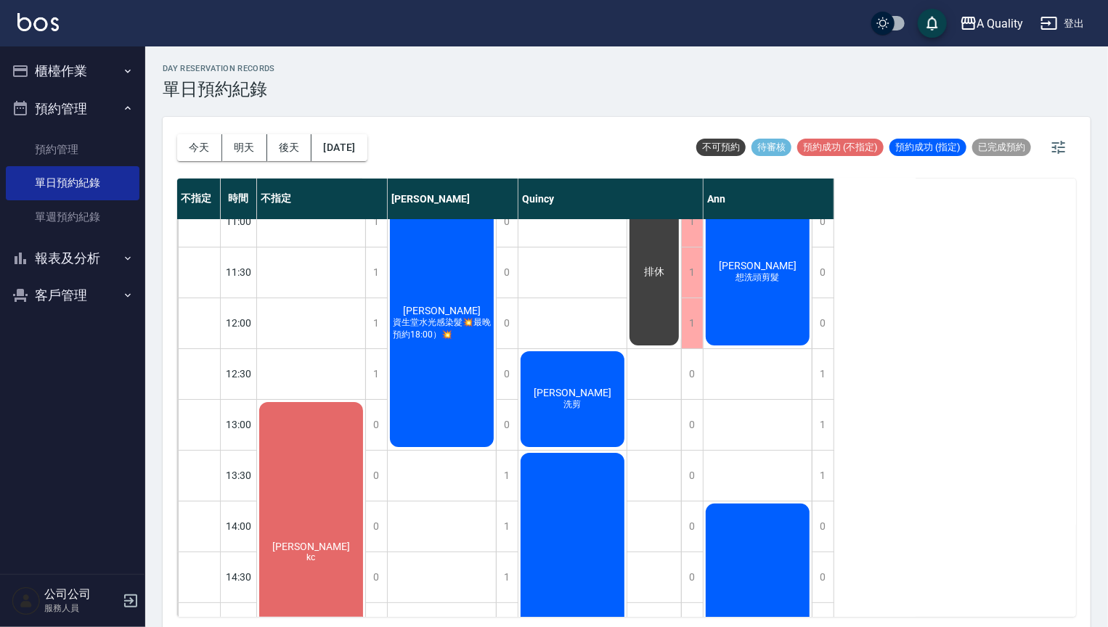
scroll to position [0, 0]
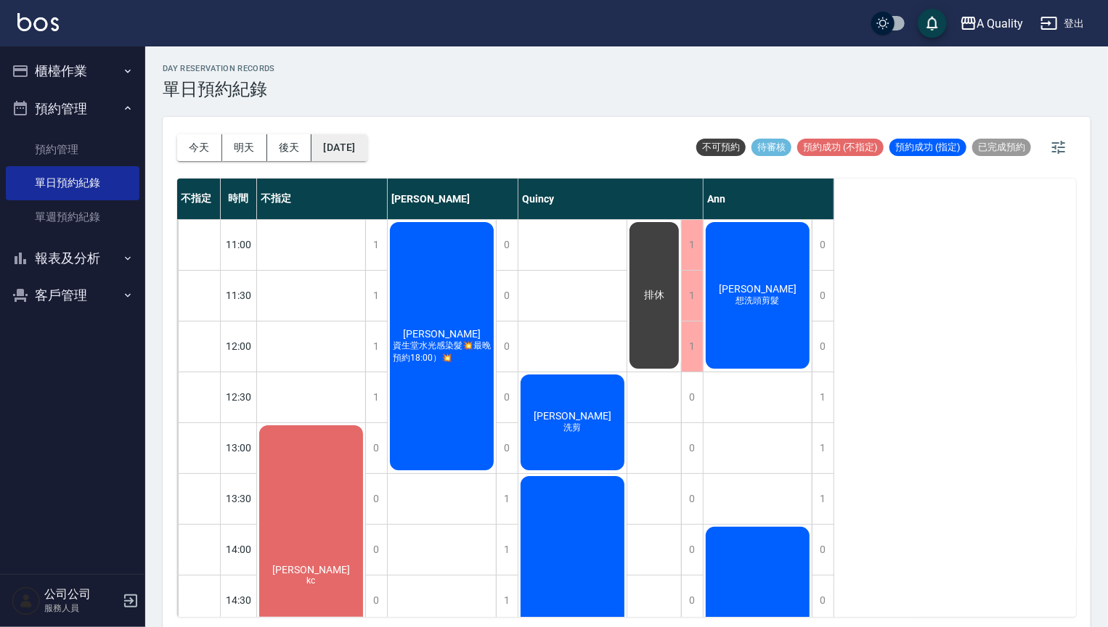
click at [351, 142] on button "[DATE]" at bounding box center [338, 147] width 55 height 27
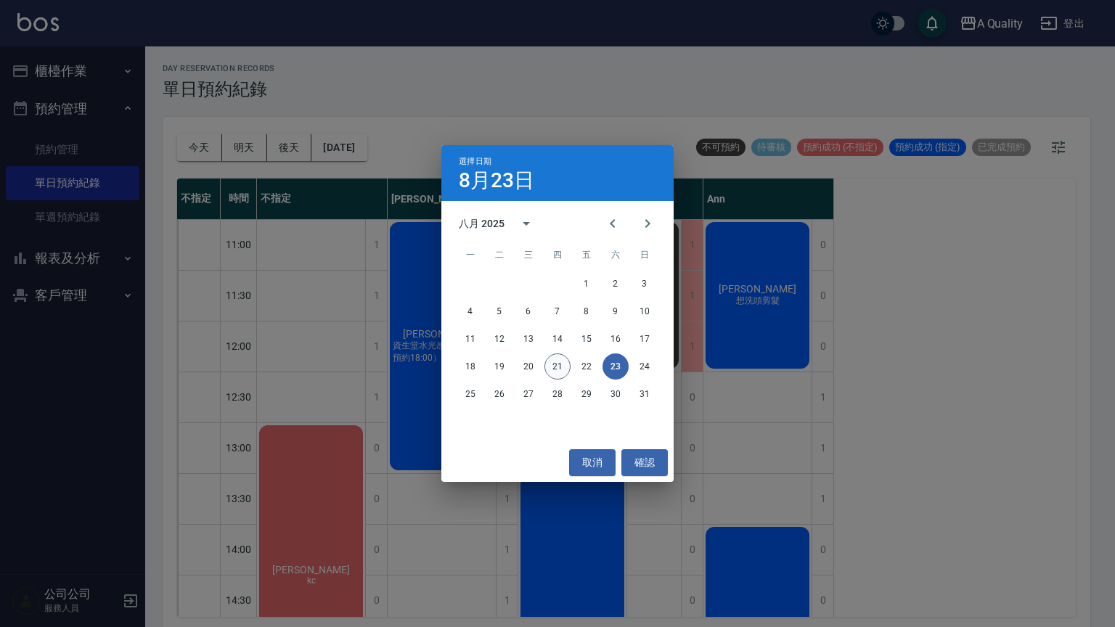
click at [552, 361] on button "21" at bounding box center [557, 366] width 26 height 26
click at [552, 361] on div at bounding box center [557, 313] width 1115 height 627
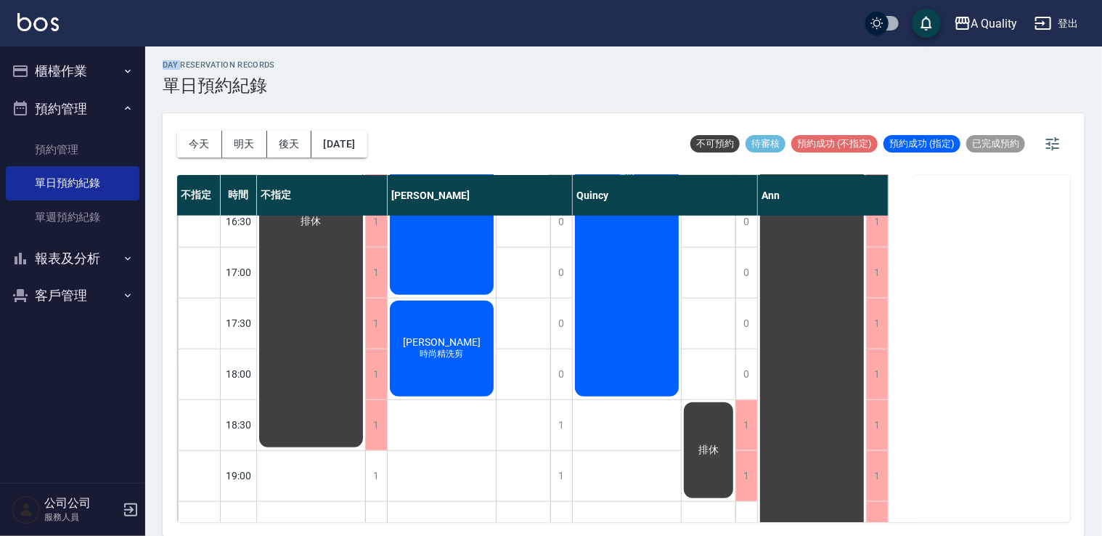
scroll to position [619, 0]
